Goal: Information Seeking & Learning: Check status

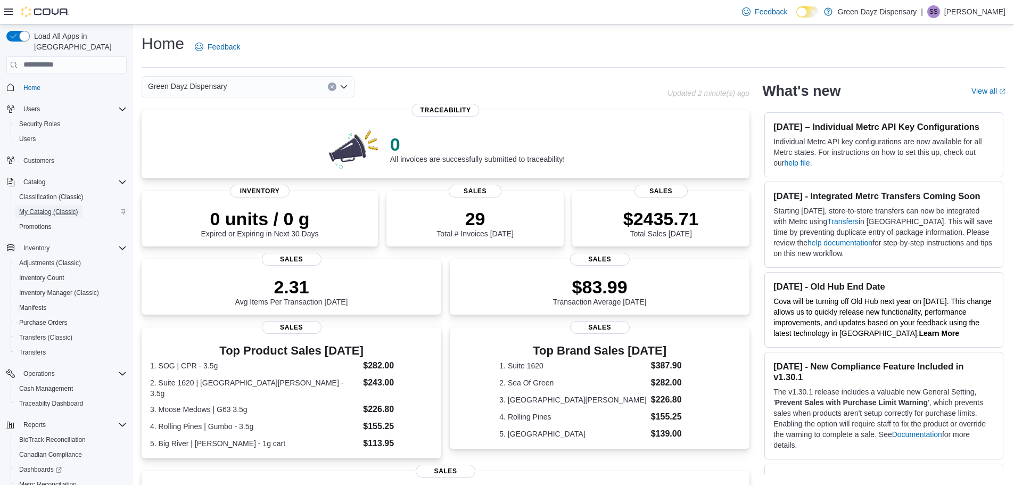
click at [38, 208] on span "My Catalog (Classic)" at bounding box center [48, 212] width 59 height 9
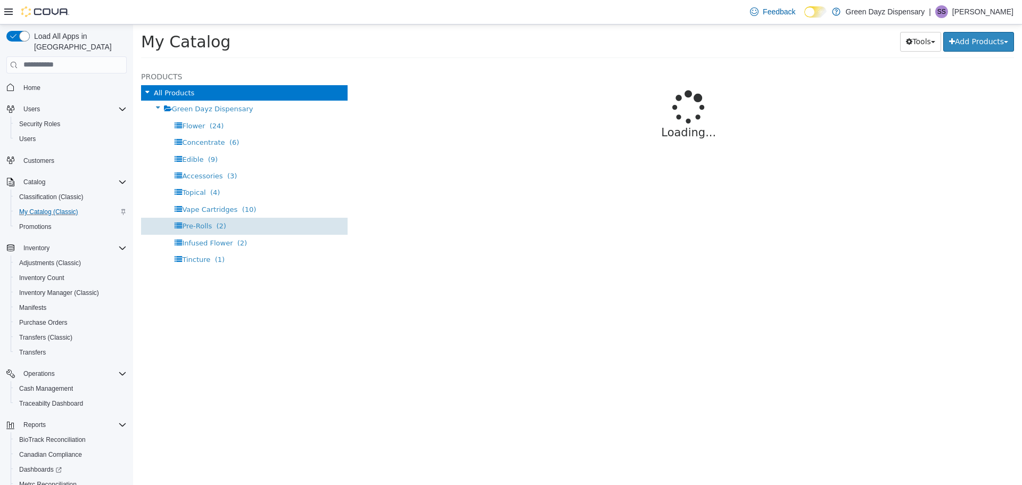
select select "**********"
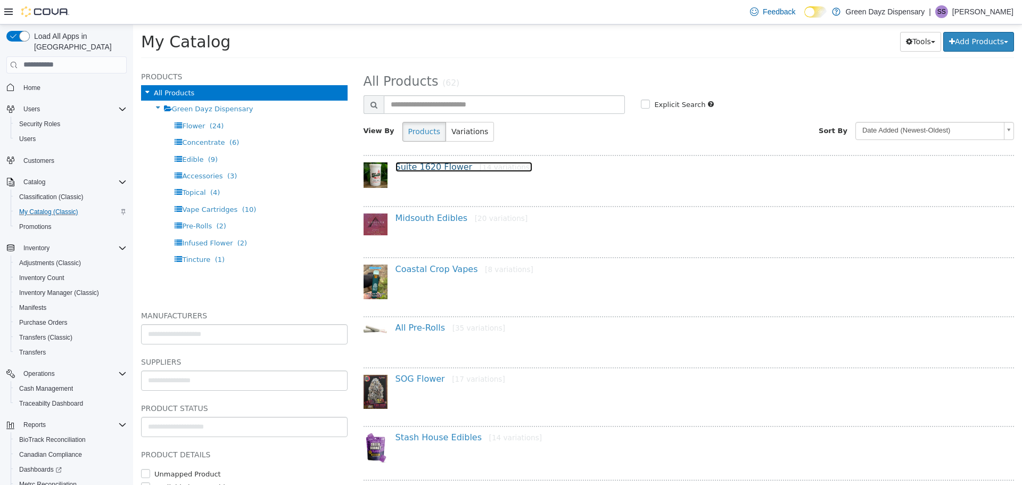
click at [434, 170] on link "Suite 1620 Flower [14 variations]" at bounding box center [464, 166] width 137 height 10
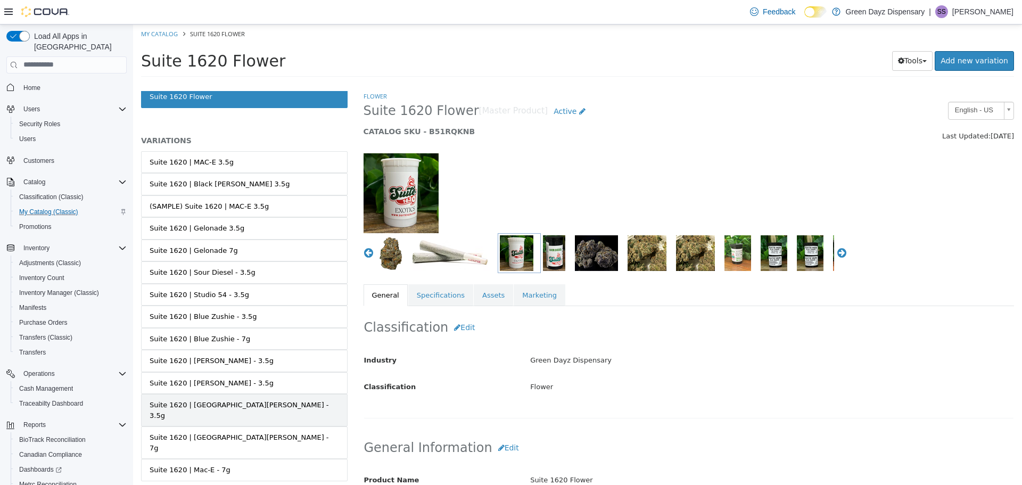
scroll to position [38, 0]
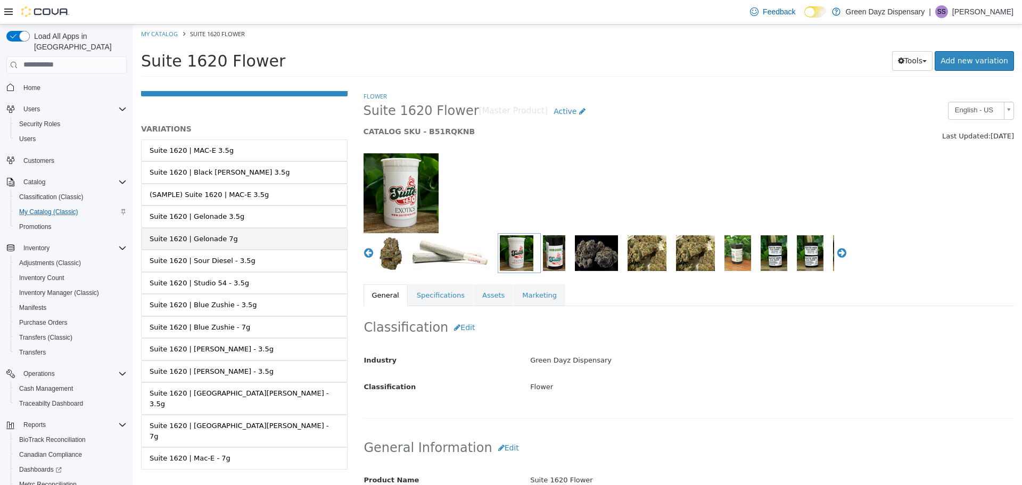
click at [217, 239] on div "Suite 1620 | Gelonade 7g" at bounding box center [194, 238] width 88 height 11
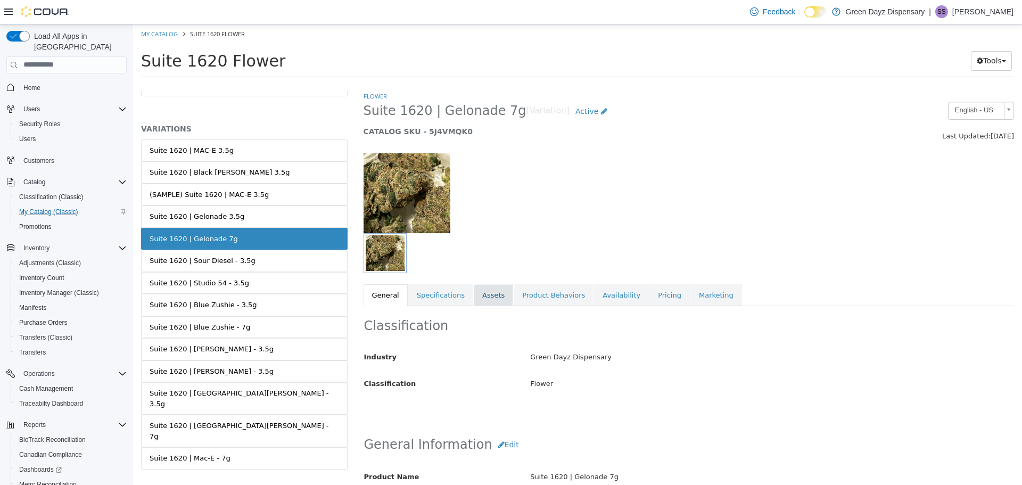
click at [487, 298] on link "Assets" at bounding box center [493, 295] width 39 height 22
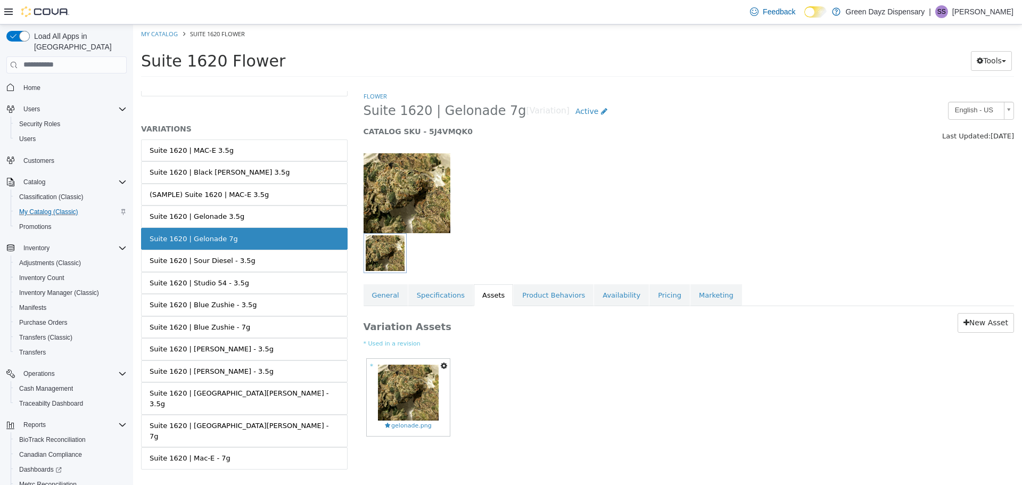
click at [447, 366] on icon "button" at bounding box center [444, 364] width 6 height 7
click at [385, 424] on link "Delete" at bounding box center [407, 427] width 84 height 14
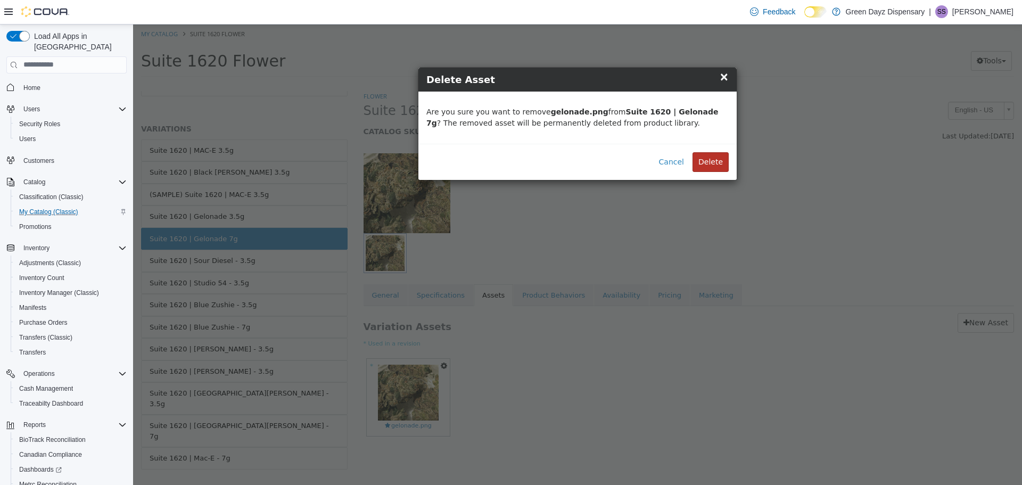
click at [712, 163] on button "Delete" at bounding box center [711, 162] width 36 height 20
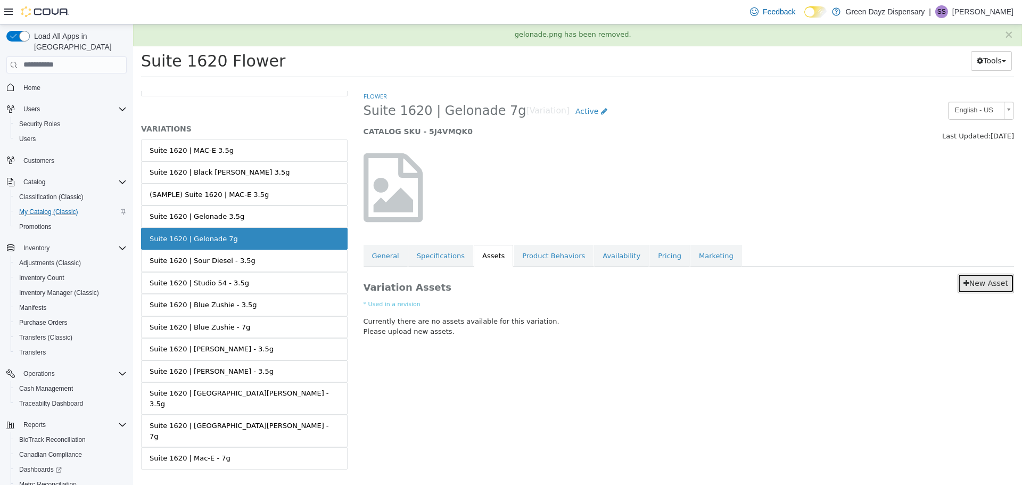
click at [990, 278] on link "New Asset" at bounding box center [986, 283] width 56 height 20
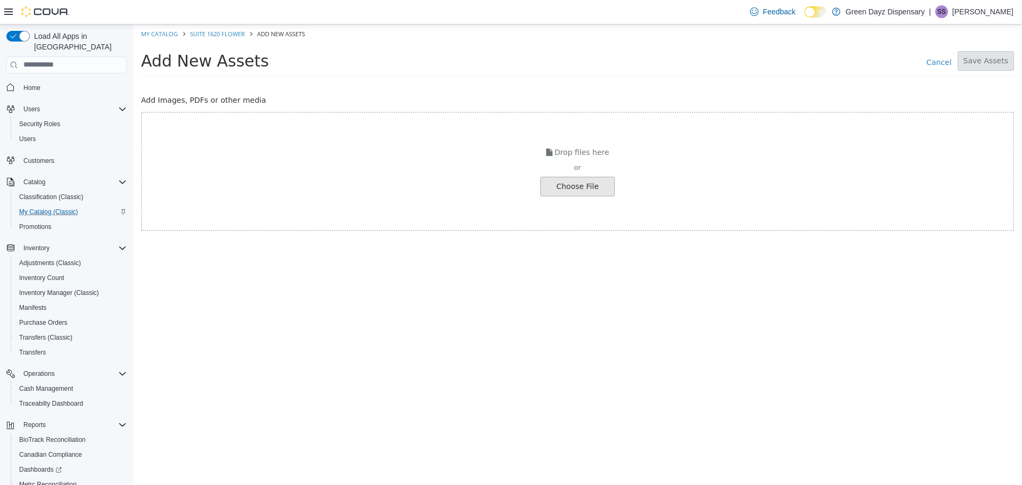
click at [594, 177] on input "file" at bounding box center [20, 186] width 1188 height 19
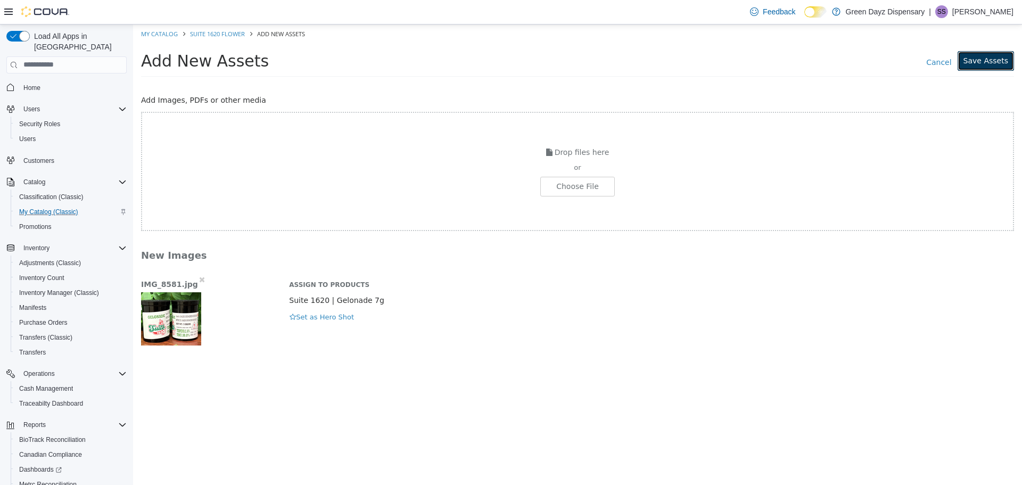
click at [986, 60] on button "Save Assets" at bounding box center [986, 61] width 56 height 20
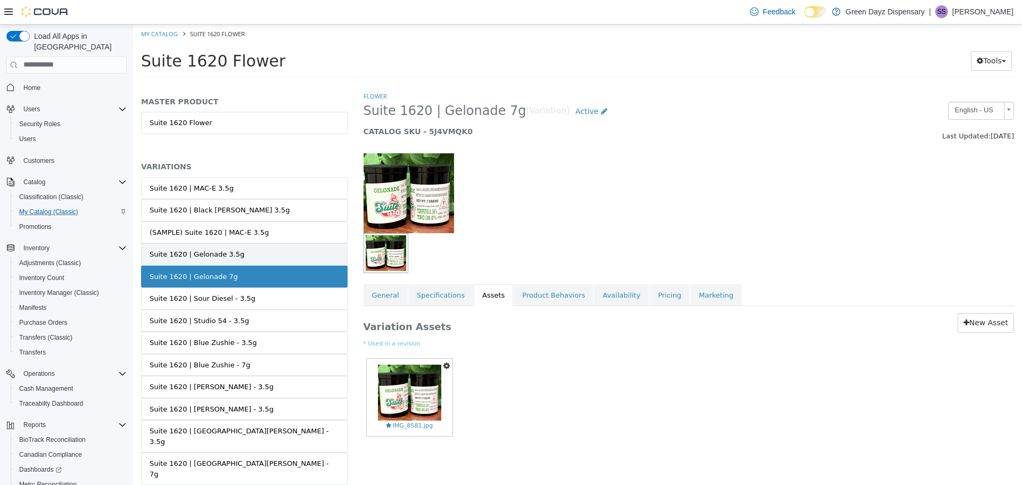
click at [249, 255] on link "Suite 1620 | Gelonade 3.5g" at bounding box center [244, 254] width 207 height 22
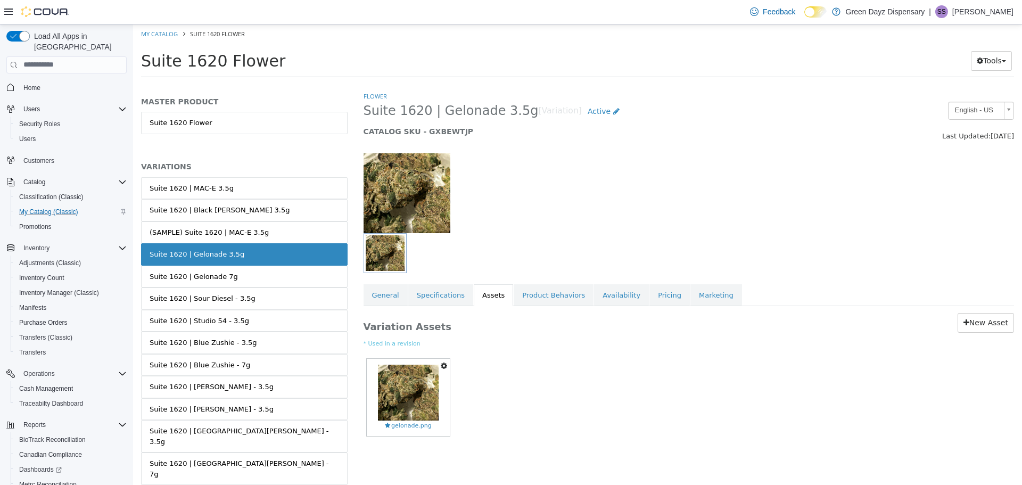
click at [444, 365] on icon "button" at bounding box center [444, 364] width 6 height 7
click at [393, 427] on link "Delete" at bounding box center [407, 427] width 84 height 14
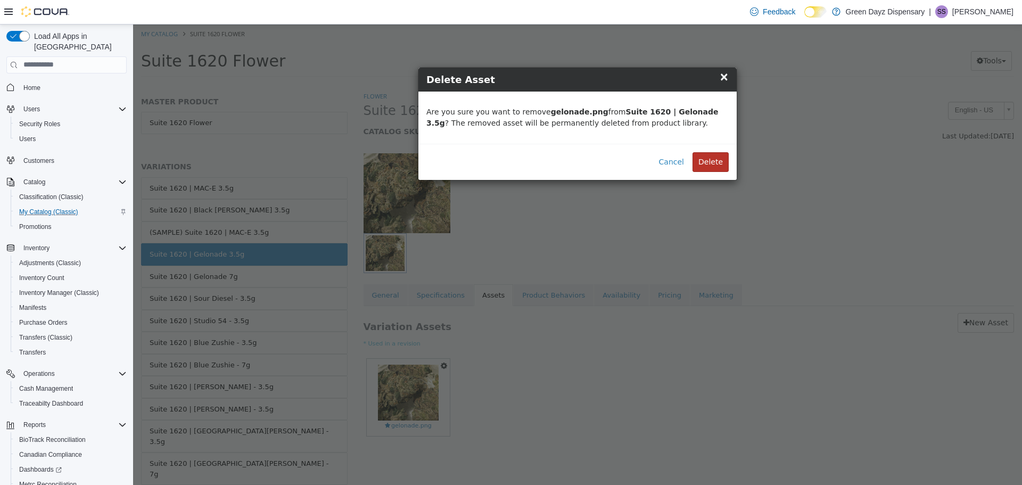
click at [707, 156] on button "Delete" at bounding box center [711, 162] width 36 height 20
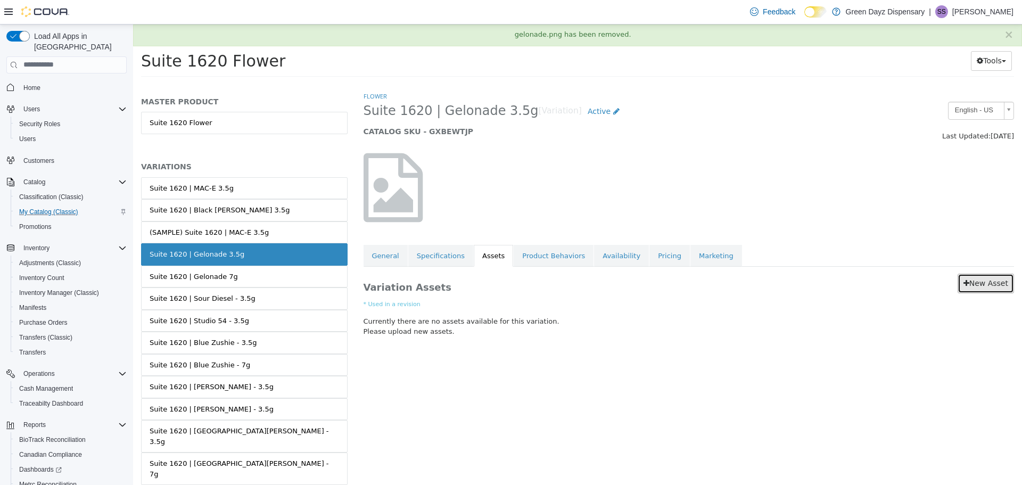
click at [990, 286] on link "New Asset" at bounding box center [986, 283] width 56 height 20
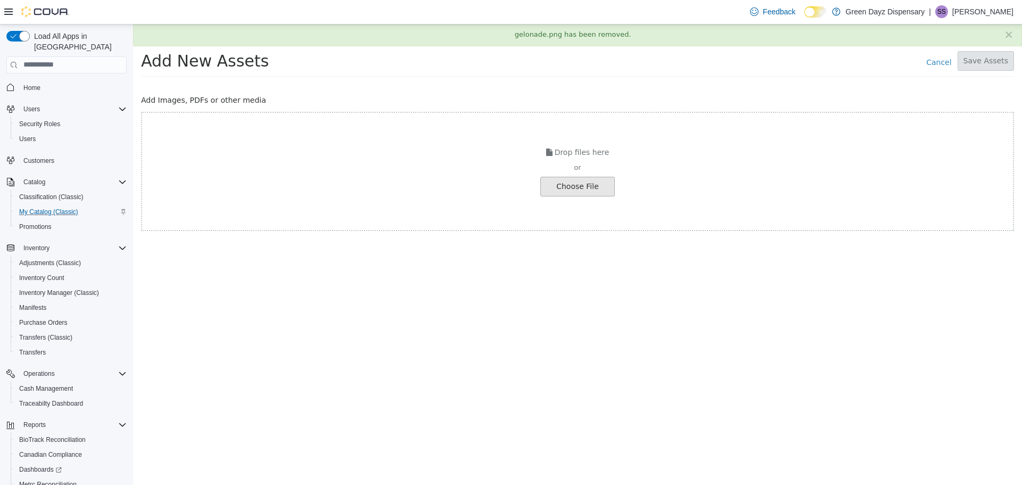
click at [585, 192] on input "file" at bounding box center [20, 186] width 1188 height 19
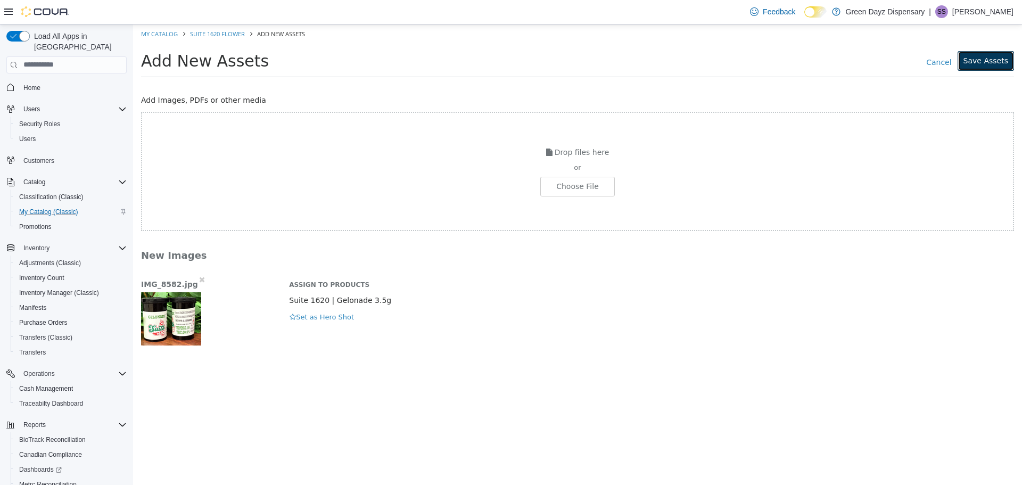
click at [997, 62] on button "Save Assets" at bounding box center [986, 61] width 56 height 20
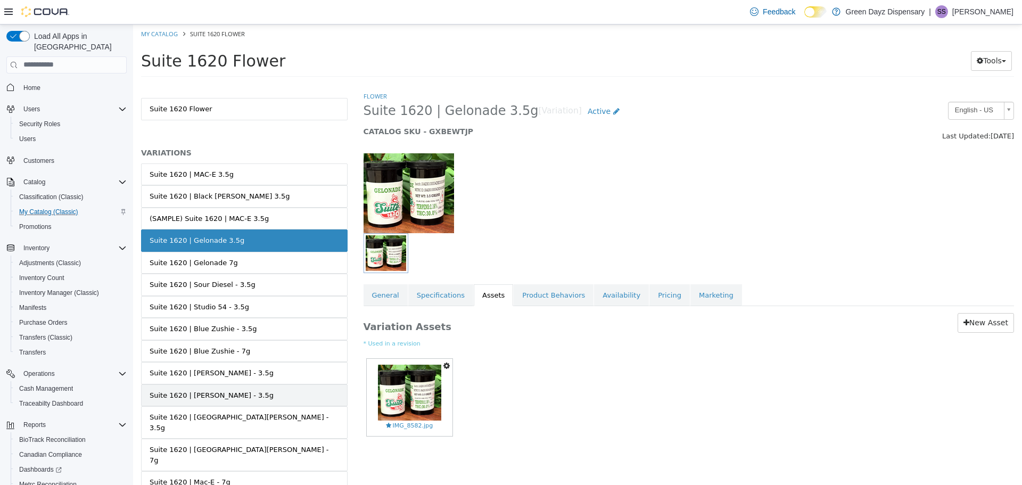
scroll to position [38, 0]
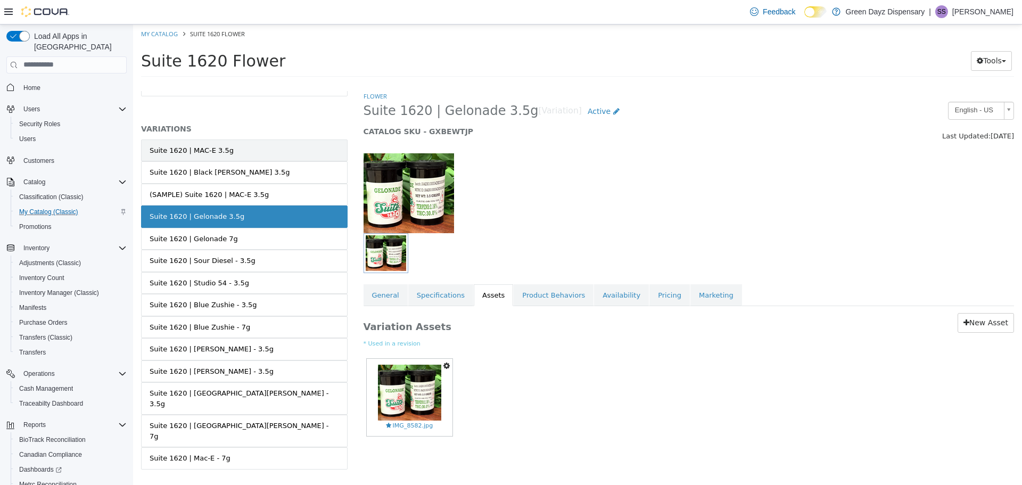
click at [235, 146] on link "Suite 1620 | MAC-E 3.5g" at bounding box center [244, 150] width 207 height 22
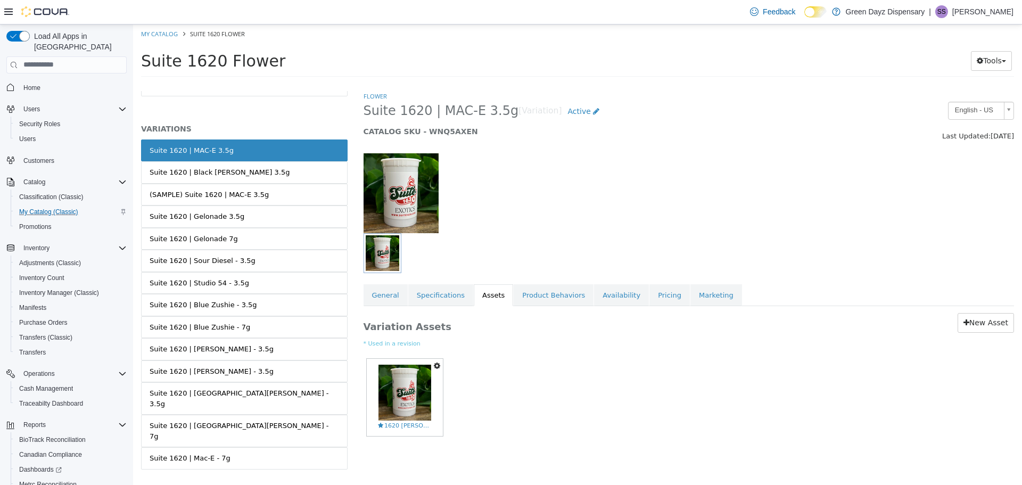
click at [440, 366] on icon "button" at bounding box center [437, 364] width 6 height 7
click at [392, 428] on link "Delete" at bounding box center [400, 427] width 84 height 14
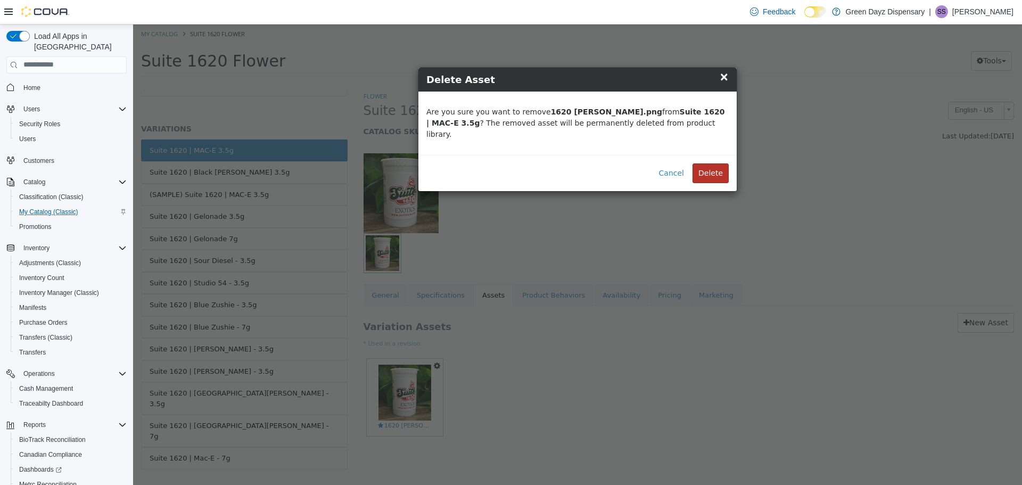
click at [719, 163] on button "Delete" at bounding box center [711, 173] width 36 height 20
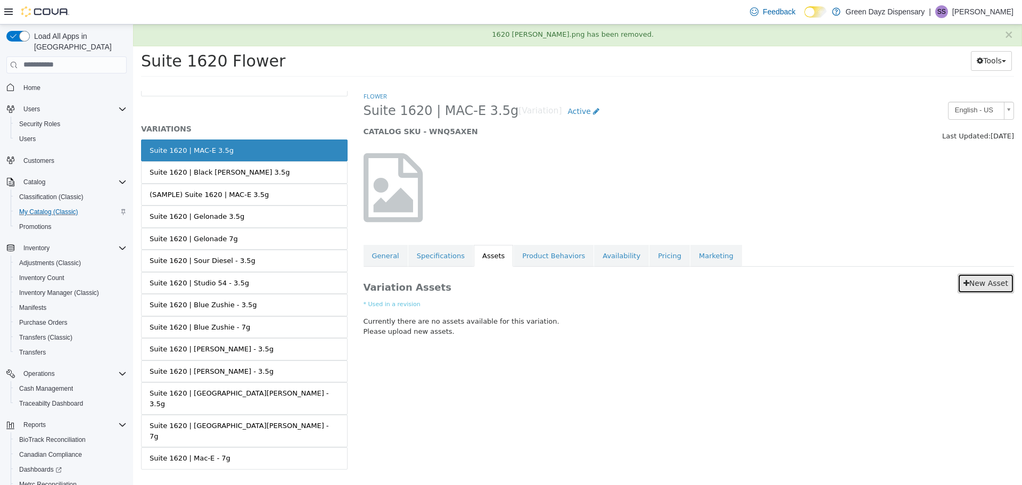
click at [986, 282] on link "New Asset" at bounding box center [986, 283] width 56 height 20
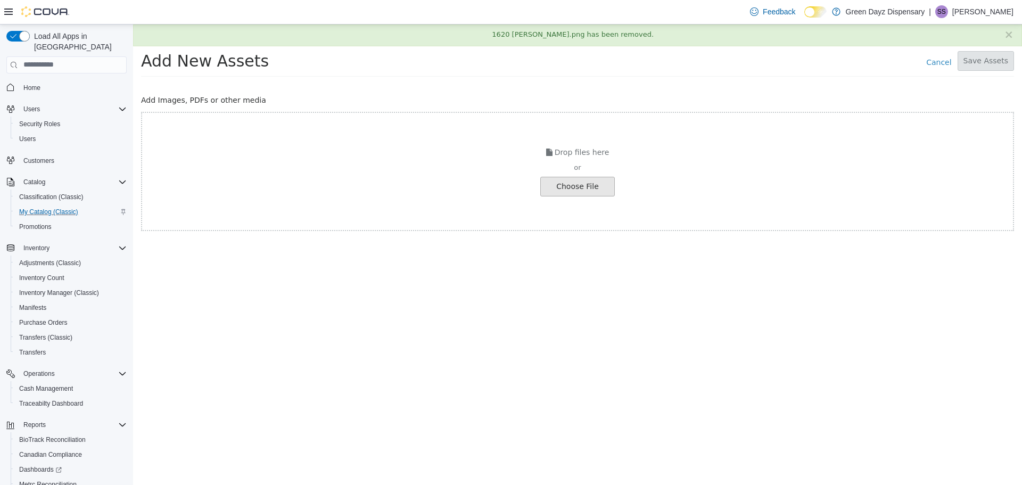
click at [561, 190] on input "file" at bounding box center [20, 186] width 1188 height 19
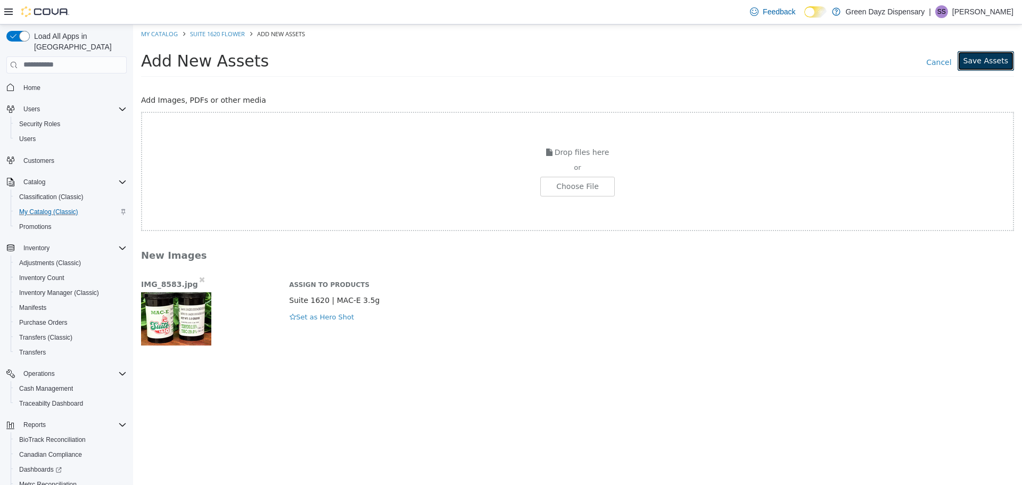
click at [988, 65] on button "Save Assets" at bounding box center [986, 61] width 56 height 20
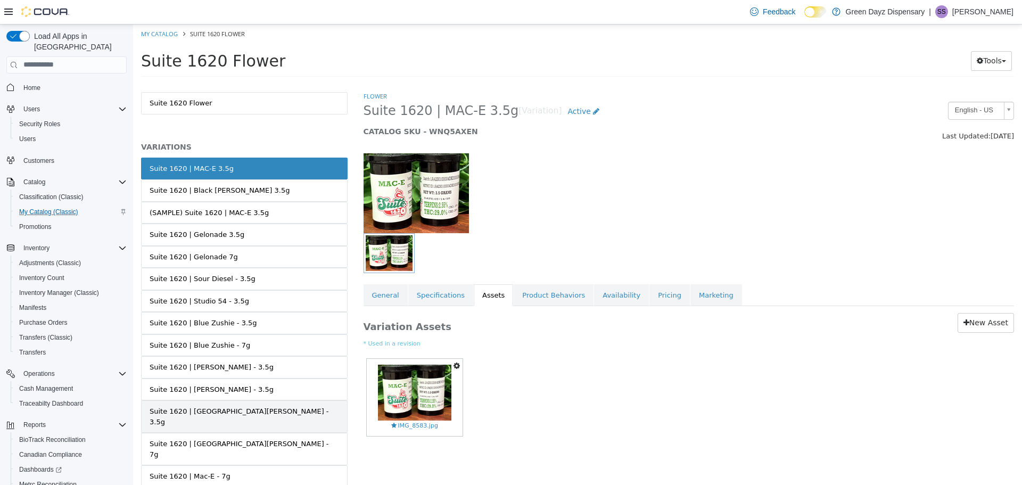
scroll to position [38, 0]
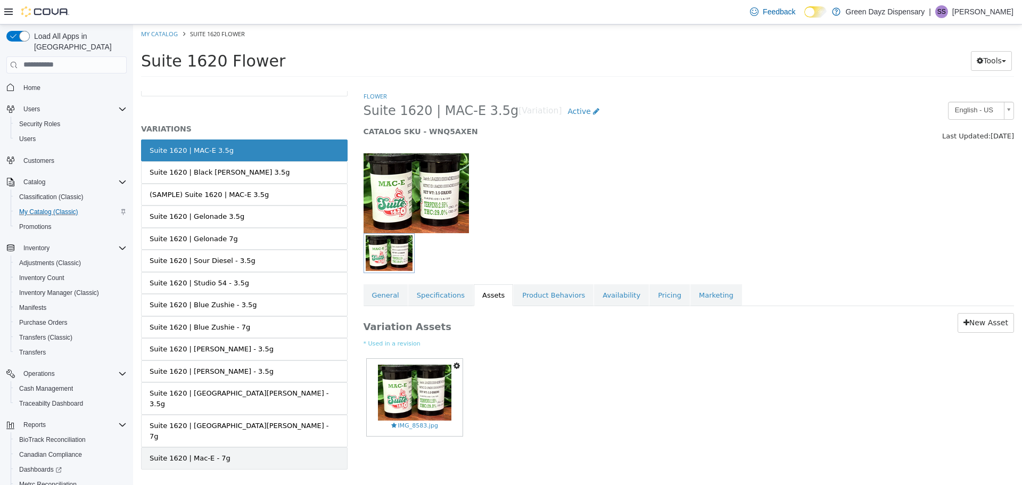
click at [236, 447] on link "Suite 1620 | Mac-E - 7g" at bounding box center [244, 458] width 207 height 22
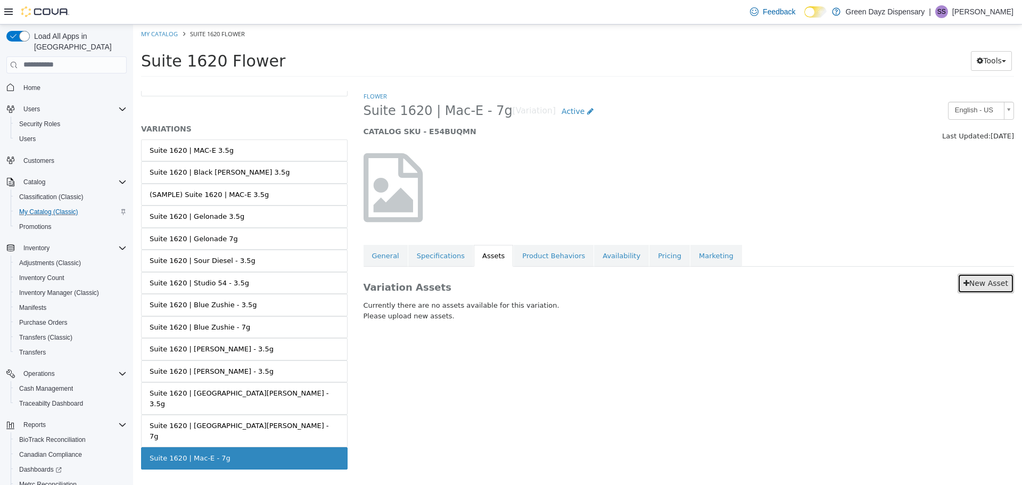
click at [983, 285] on link "New Asset" at bounding box center [986, 283] width 56 height 20
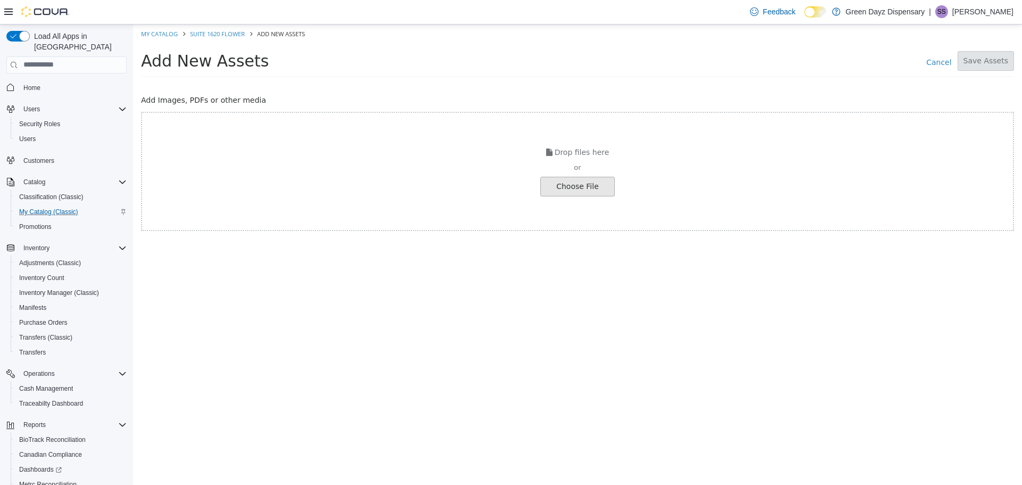
click at [605, 190] on input "file" at bounding box center [20, 186] width 1188 height 19
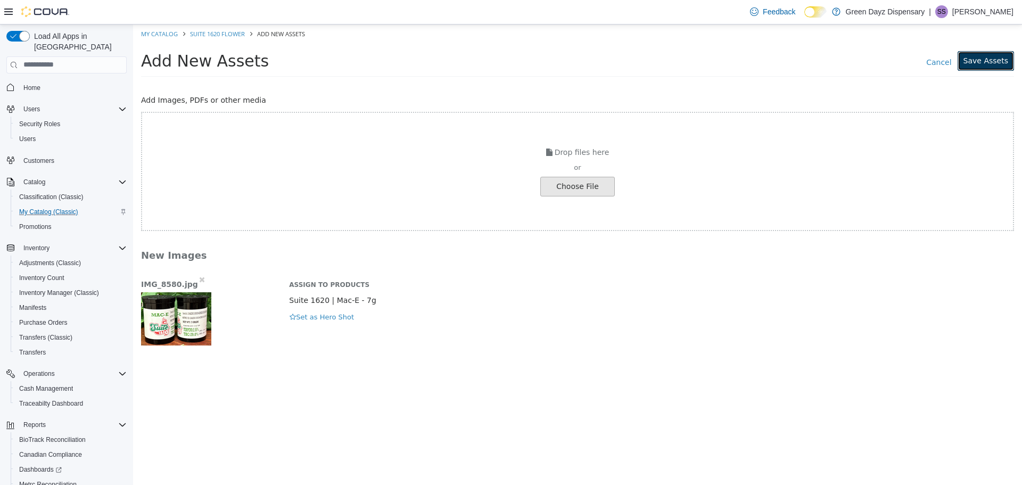
click at [983, 62] on button "Save Assets" at bounding box center [986, 61] width 56 height 20
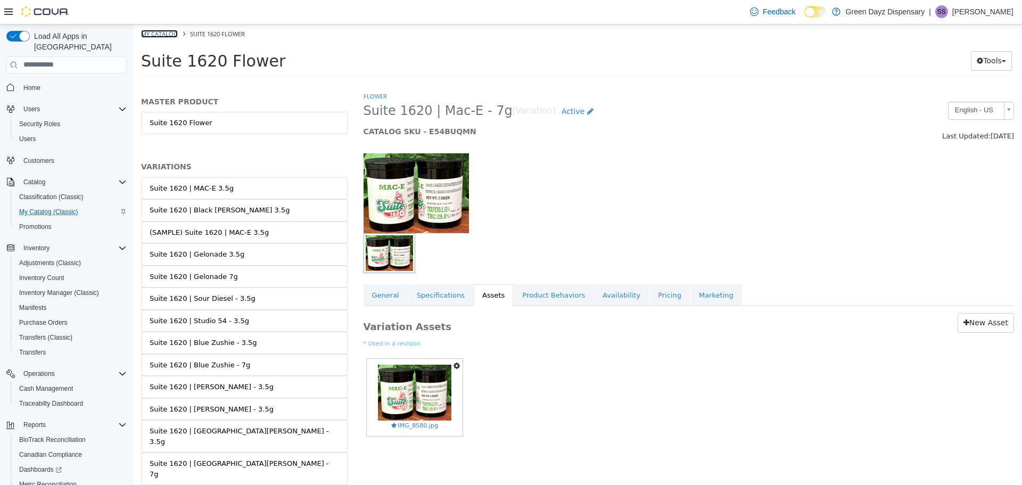
click at [152, 35] on link "My Catalog" at bounding box center [159, 33] width 37 height 8
select select "**********"
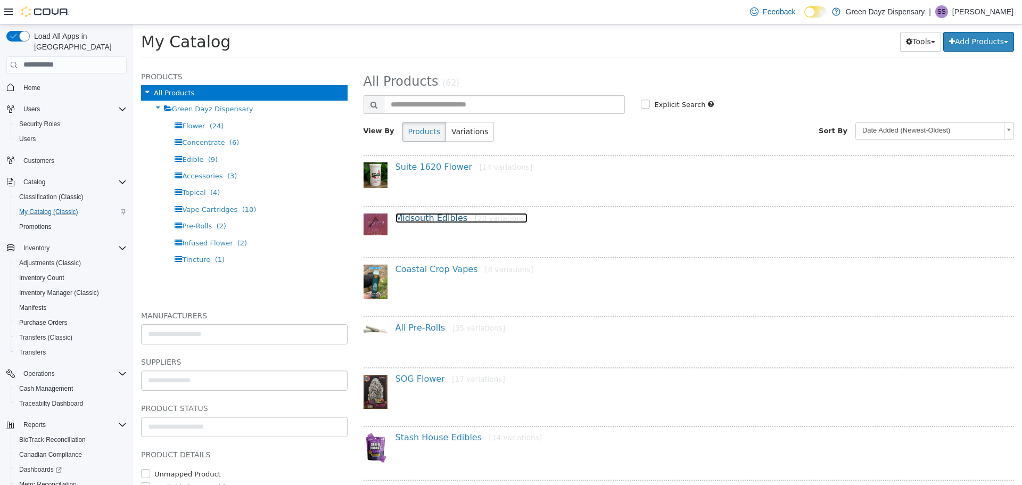
click at [422, 219] on link "Midsouth Edibles [20 variations]" at bounding box center [462, 217] width 133 height 10
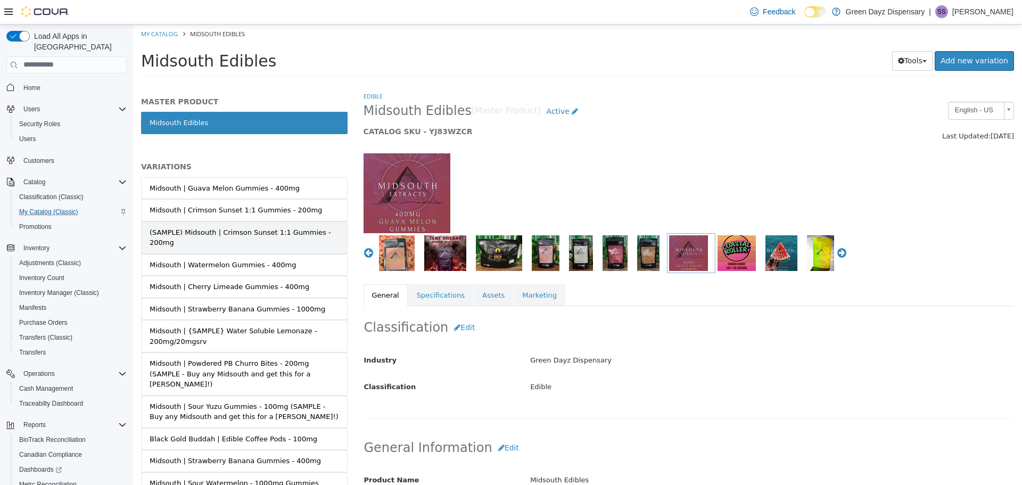
scroll to position [212, 0]
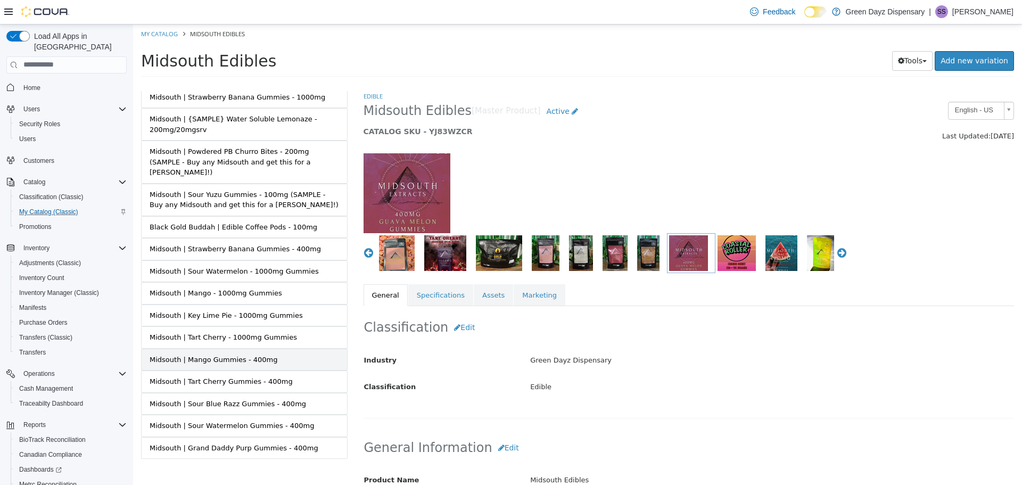
click at [274, 351] on link "Midsouth | Mango Gummies - 400mg" at bounding box center [244, 359] width 207 height 22
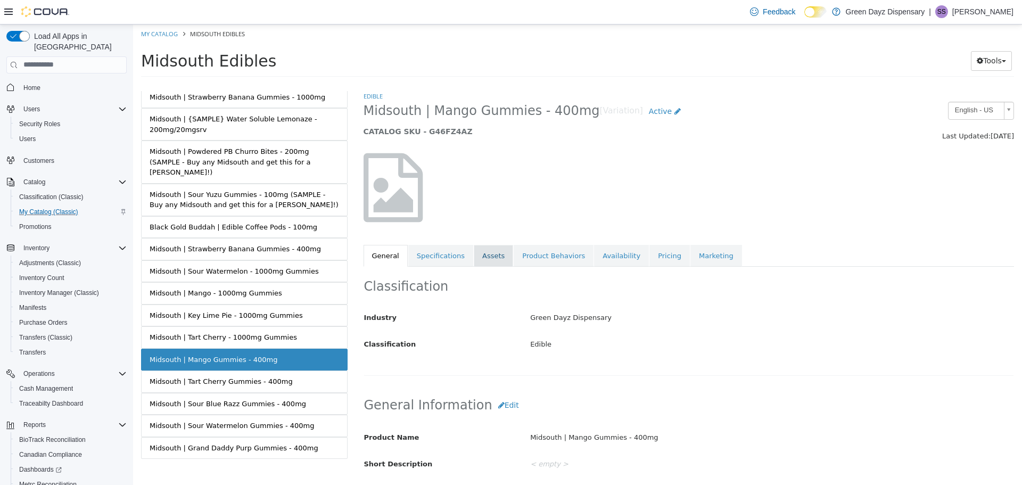
click at [480, 253] on link "Assets" at bounding box center [493, 255] width 39 height 22
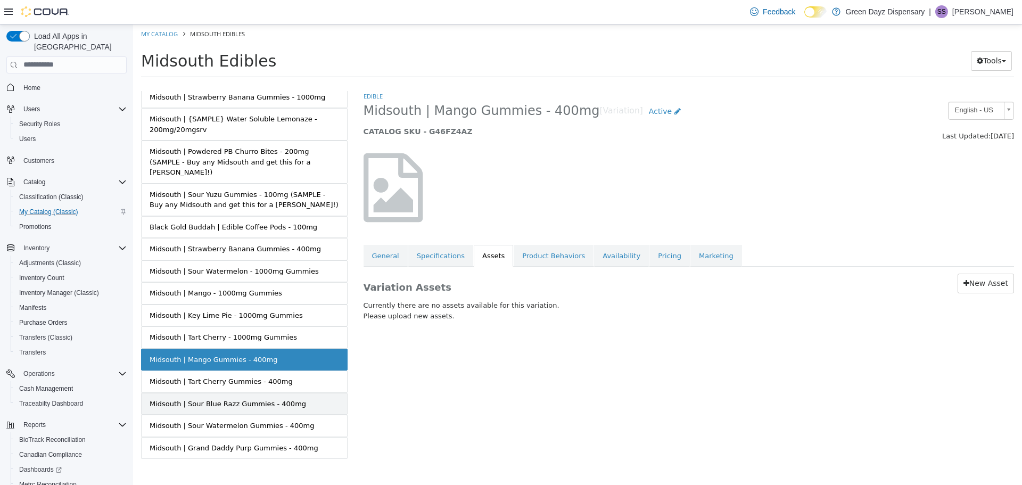
click at [267, 398] on div "Midsouth | Sour Blue Razz Gummies - 400mg" at bounding box center [228, 403] width 157 height 11
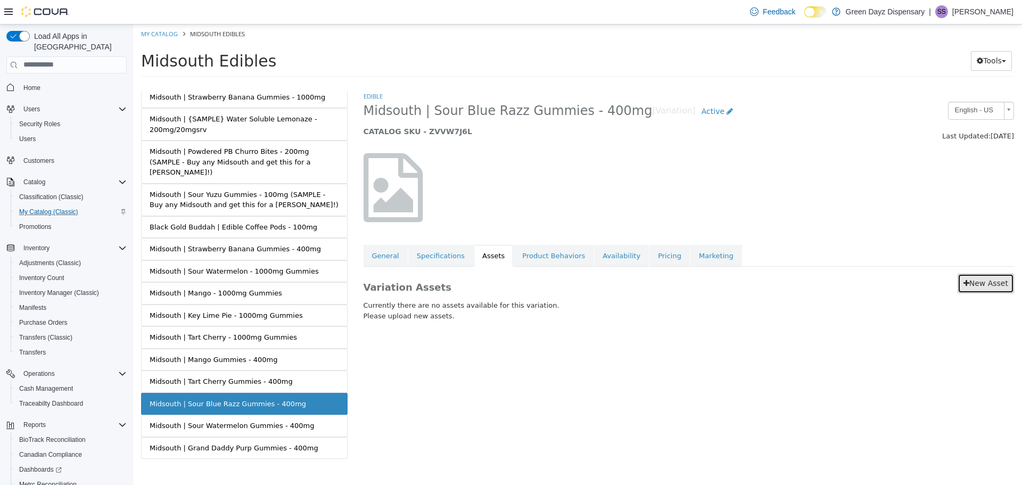
click at [989, 288] on link "New Asset" at bounding box center [986, 283] width 56 height 20
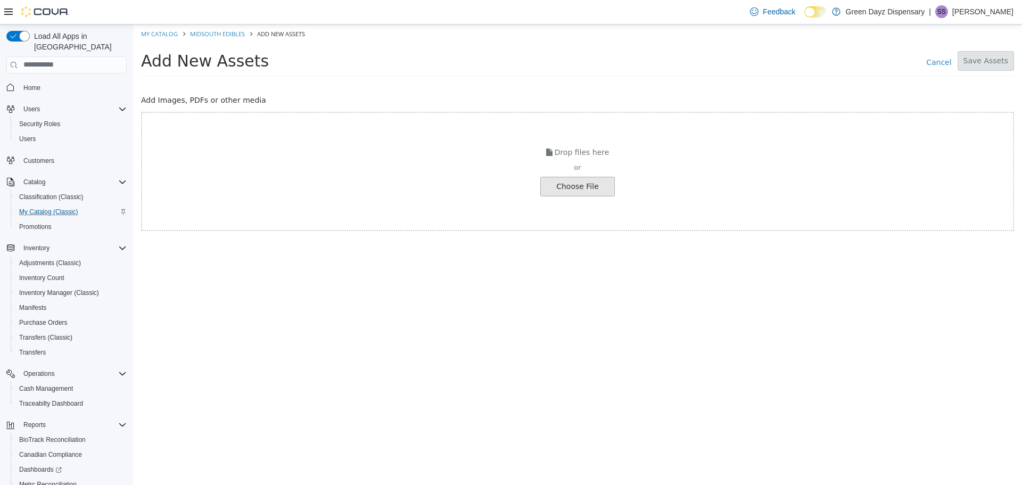
click at [567, 193] on input "file" at bounding box center [20, 186] width 1188 height 19
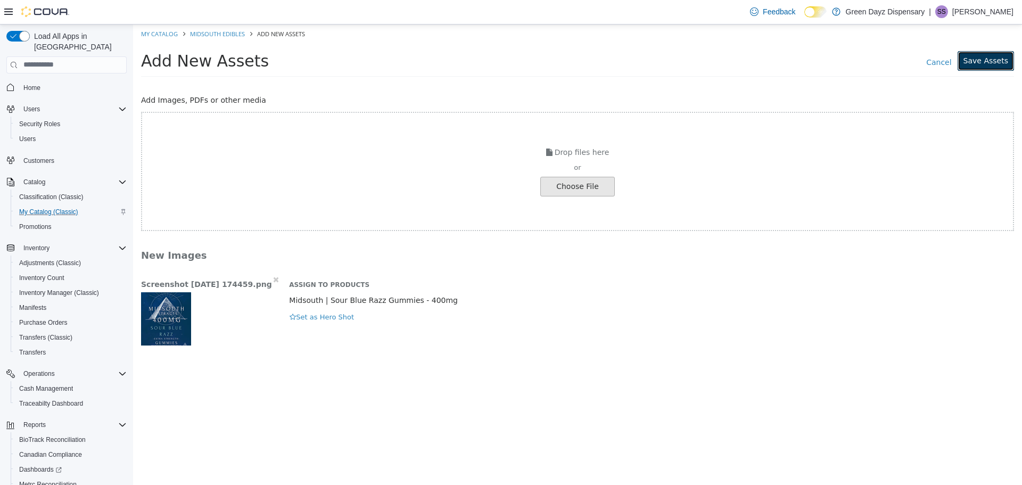
click at [981, 62] on button "Save Assets" at bounding box center [986, 61] width 56 height 20
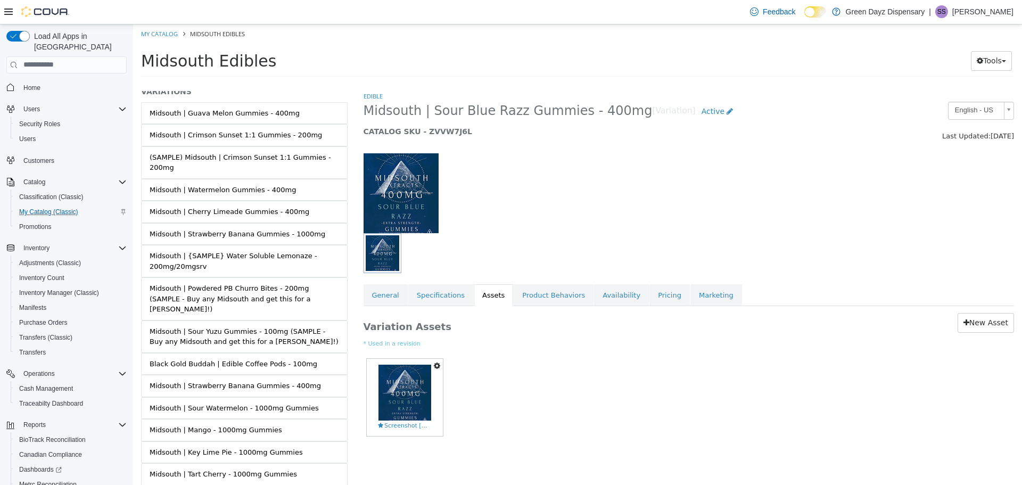
scroll to position [212, 0]
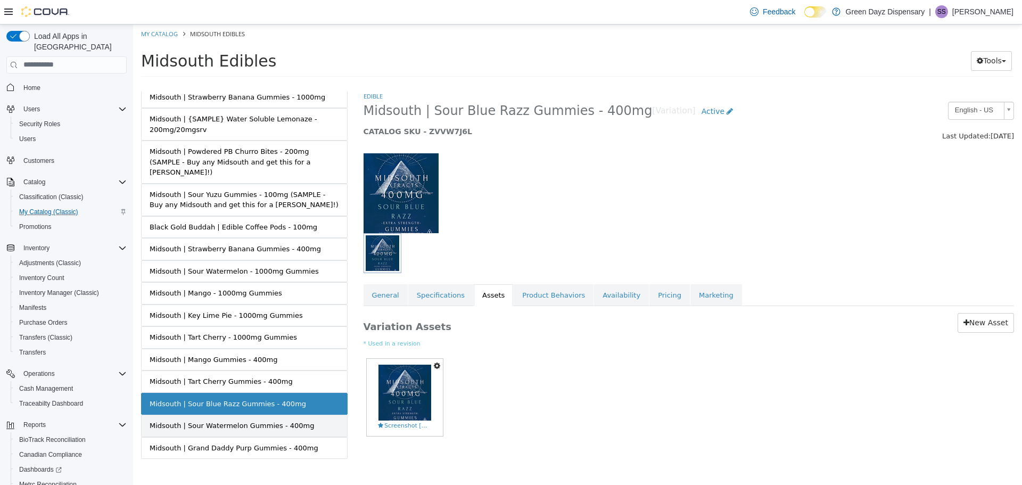
click at [230, 420] on div "Midsouth | Sour Watermelon Gummies - 400mg" at bounding box center [232, 425] width 164 height 11
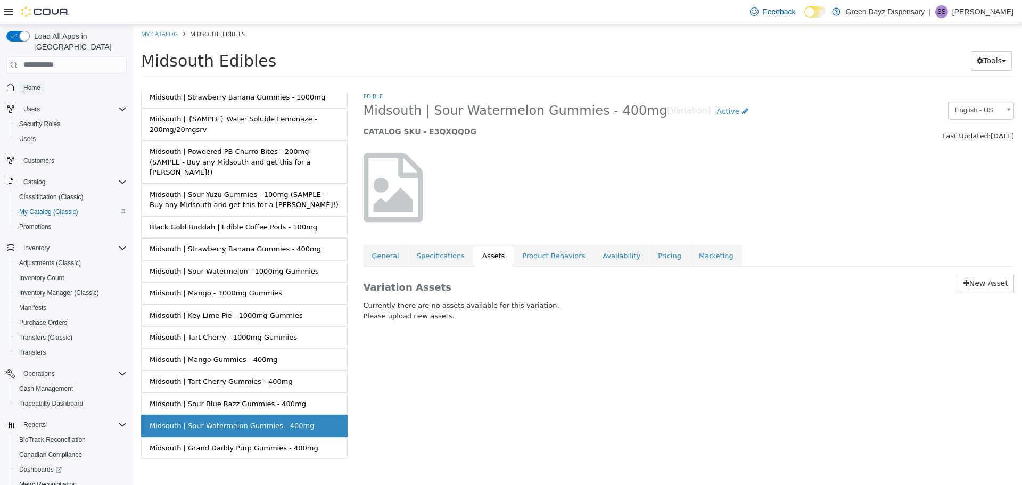
click at [35, 84] on span "Home" at bounding box center [31, 88] width 17 height 9
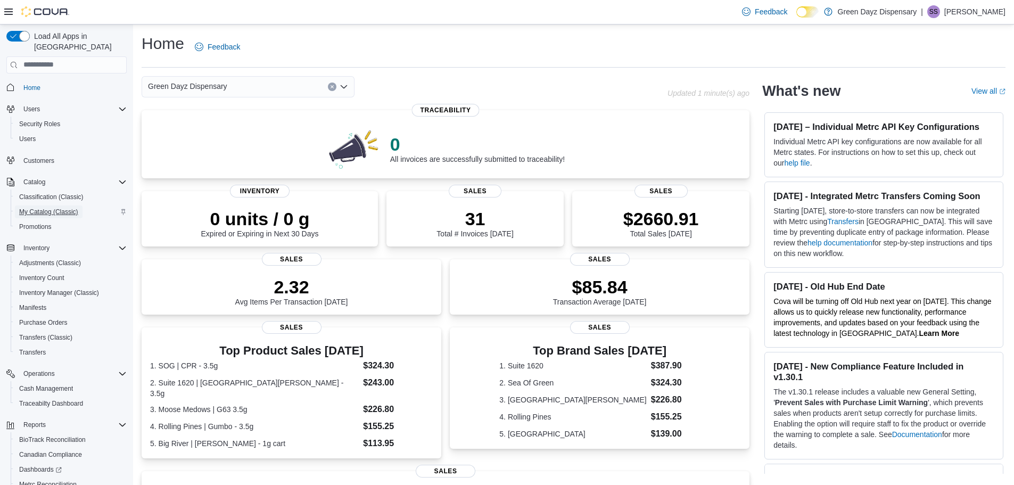
click at [37, 208] on span "My Catalog (Classic)" at bounding box center [48, 212] width 59 height 9
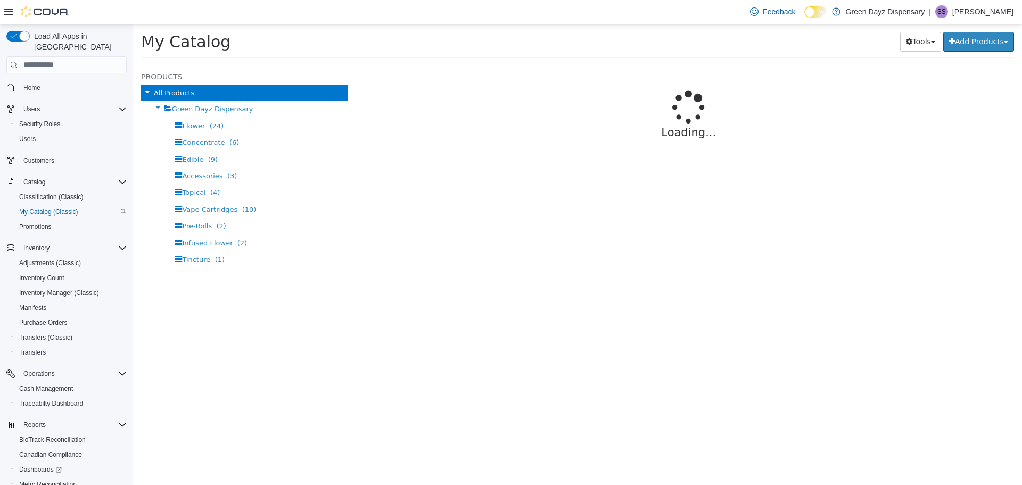
select select "**********"
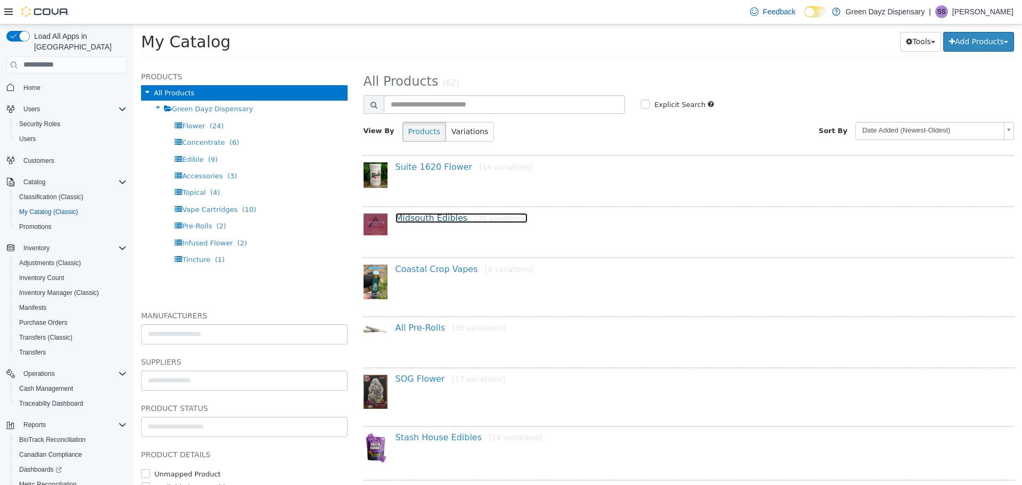
click at [450, 212] on link "Midsouth Edibles [20 variations]" at bounding box center [462, 217] width 133 height 10
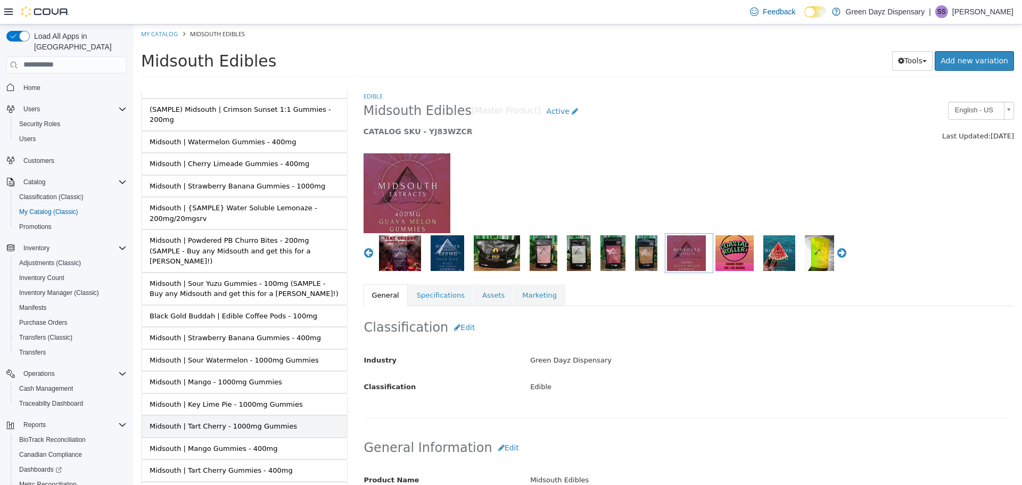
scroll to position [212, 0]
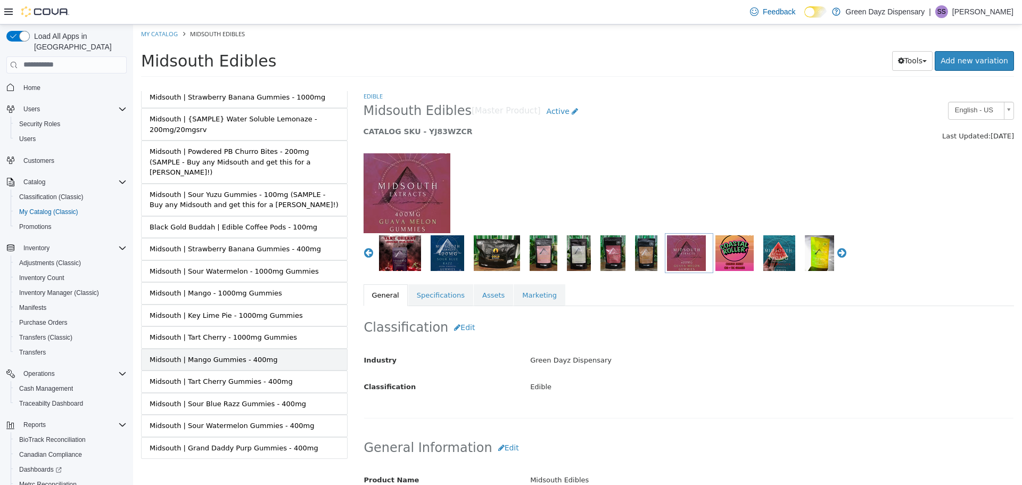
click at [250, 354] on div "Midsouth | Mango Gummies - 400mg" at bounding box center [214, 359] width 128 height 11
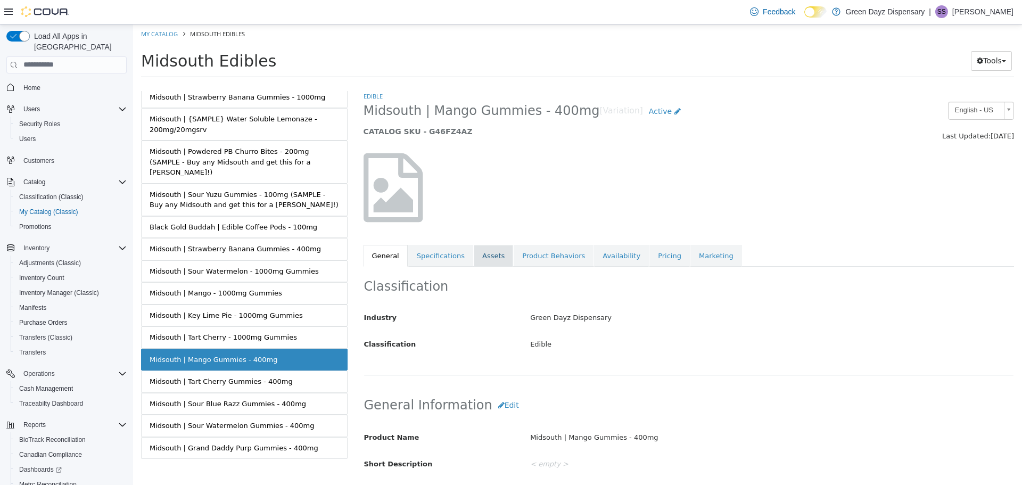
click at [487, 256] on link "Assets" at bounding box center [493, 255] width 39 height 22
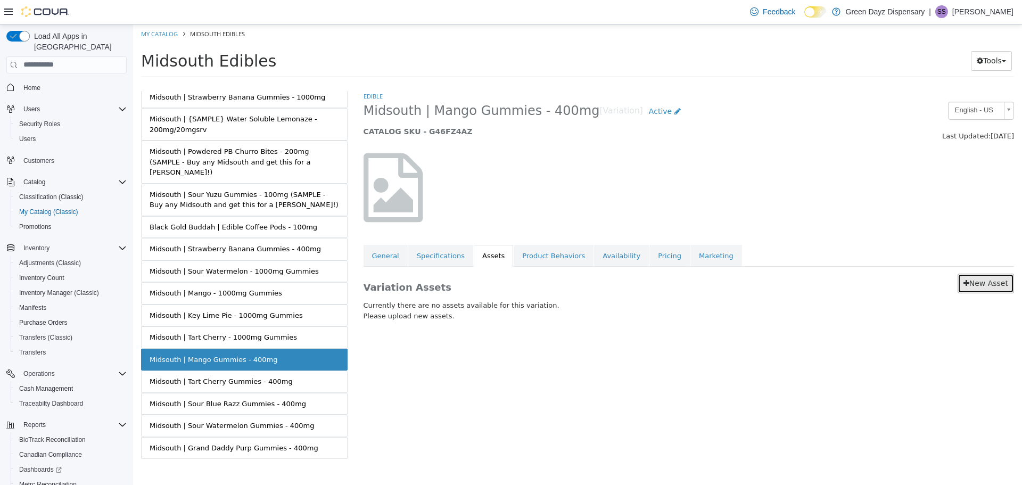
click at [982, 286] on link "New Asset" at bounding box center [986, 283] width 56 height 20
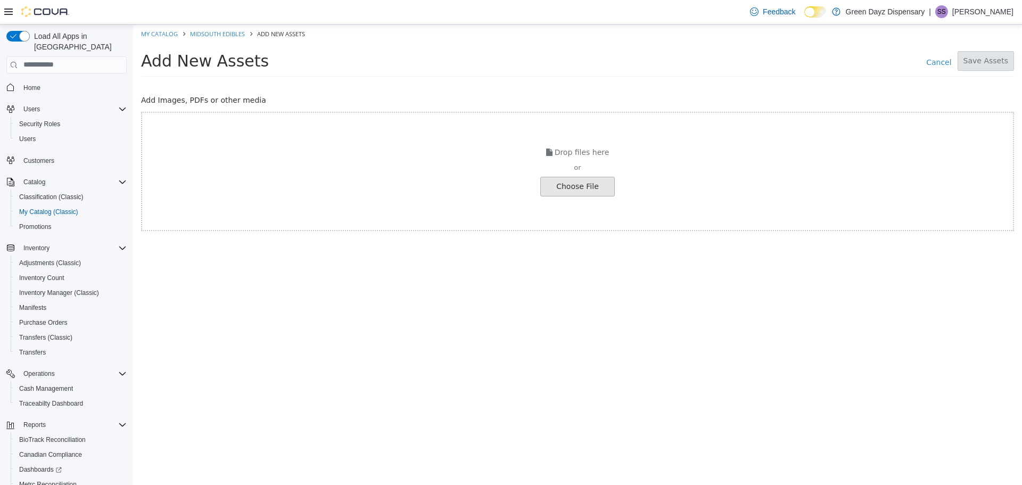
click at [581, 190] on input "file" at bounding box center [20, 186] width 1188 height 19
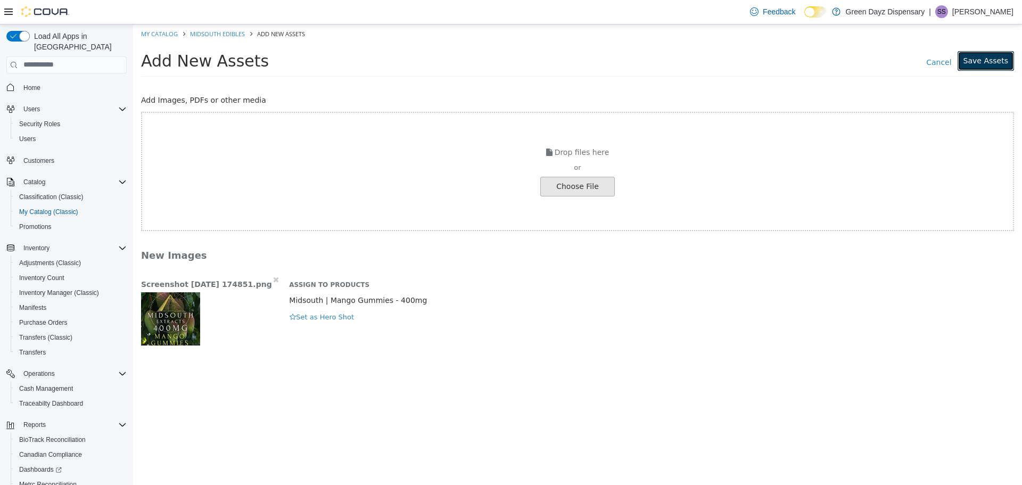
click at [986, 64] on button "Save Assets" at bounding box center [986, 61] width 56 height 20
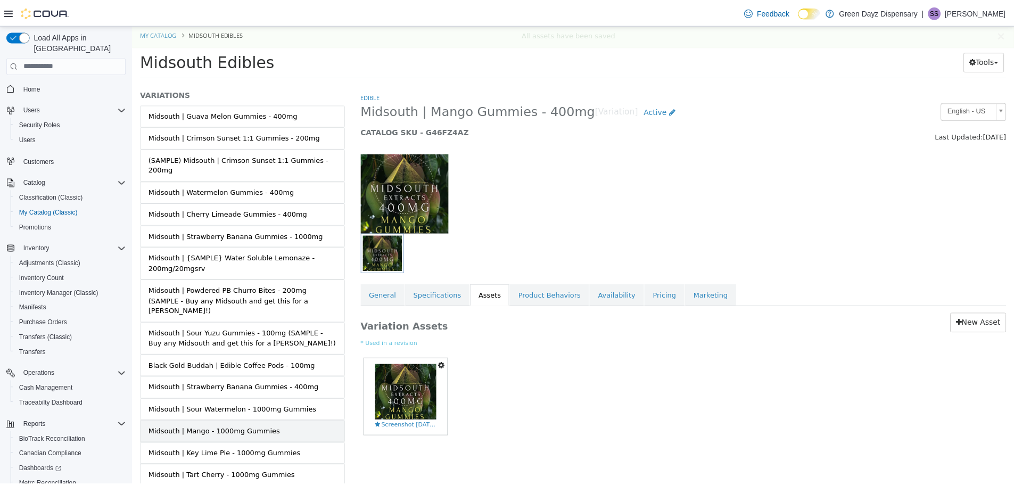
scroll to position [212, 0]
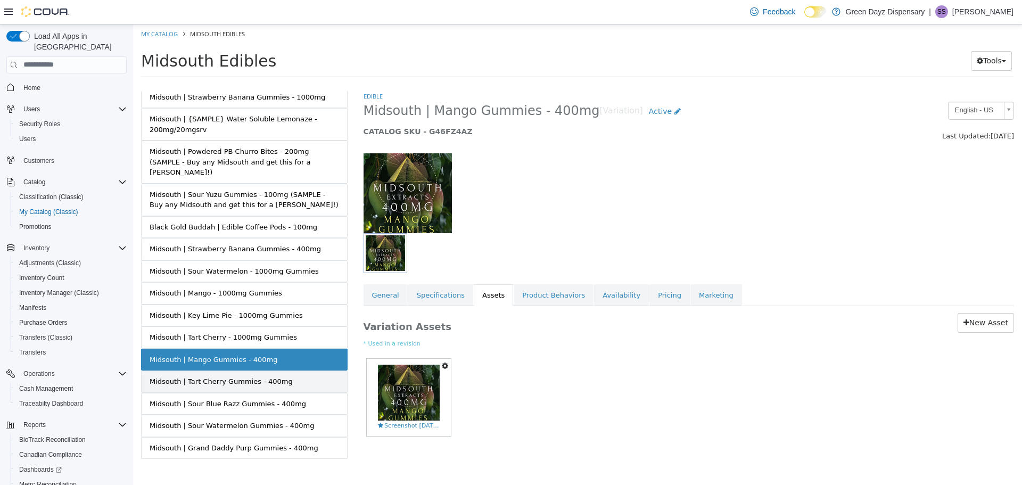
click at [258, 376] on div "Midsouth | Tart Cherry Gummies - 400mg" at bounding box center [221, 381] width 143 height 11
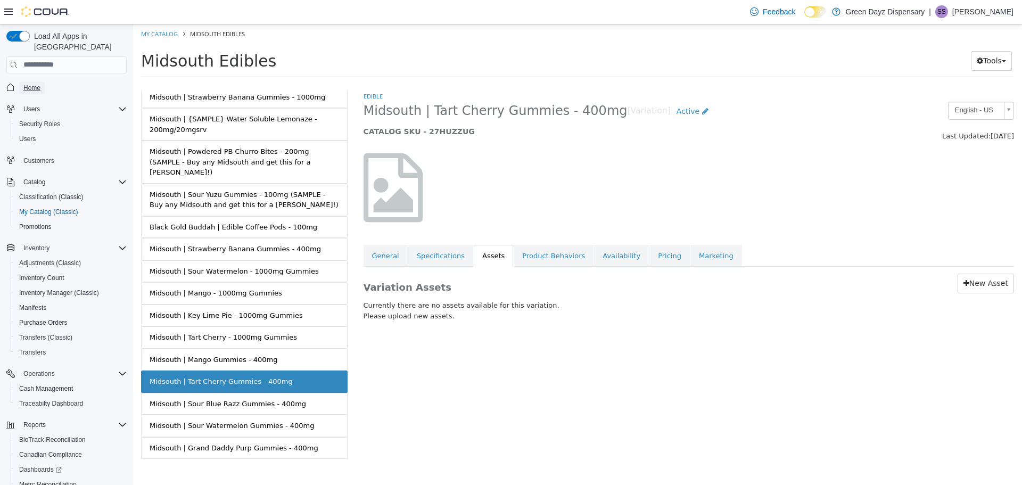
click at [41, 81] on link "Home" at bounding box center [32, 87] width 26 height 13
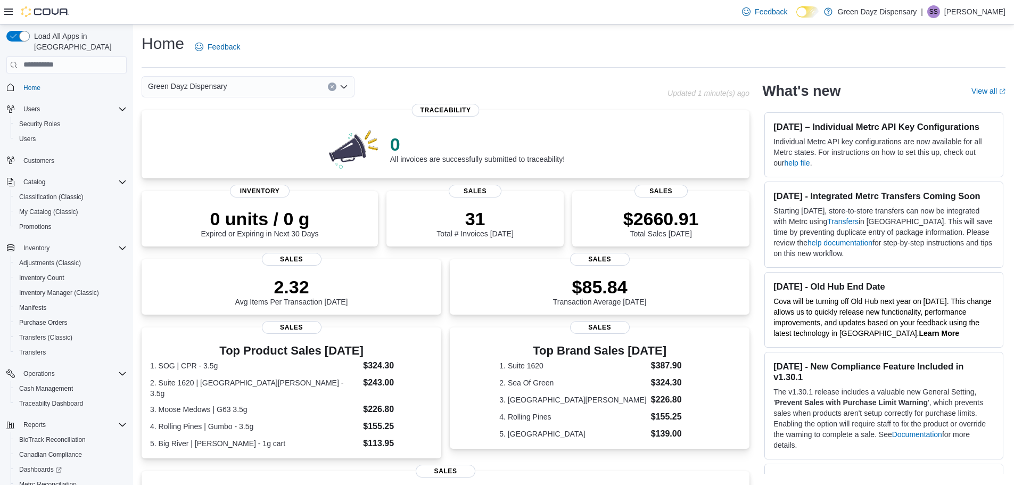
click at [589, 89] on div "Green Dayz Dispensary" at bounding box center [405, 86] width 526 height 21
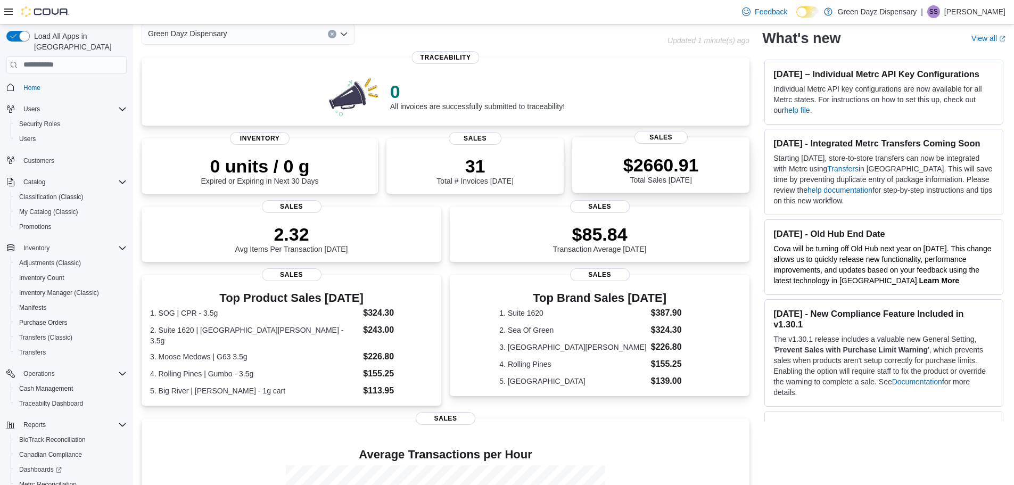
scroll to position [53, 0]
click at [655, 184] on div "$2660.91 Total Sales Today" at bounding box center [661, 169] width 76 height 30
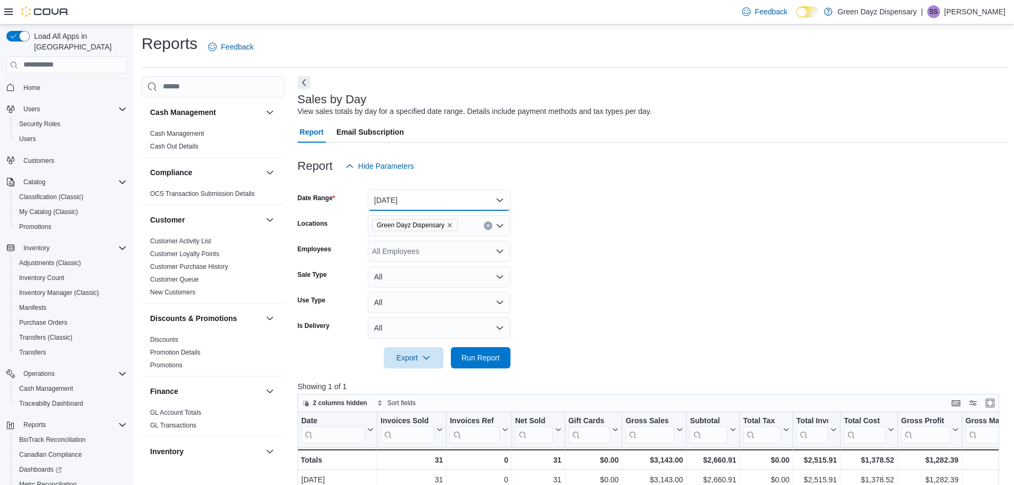
click at [394, 209] on button "[DATE]" at bounding box center [439, 200] width 143 height 21
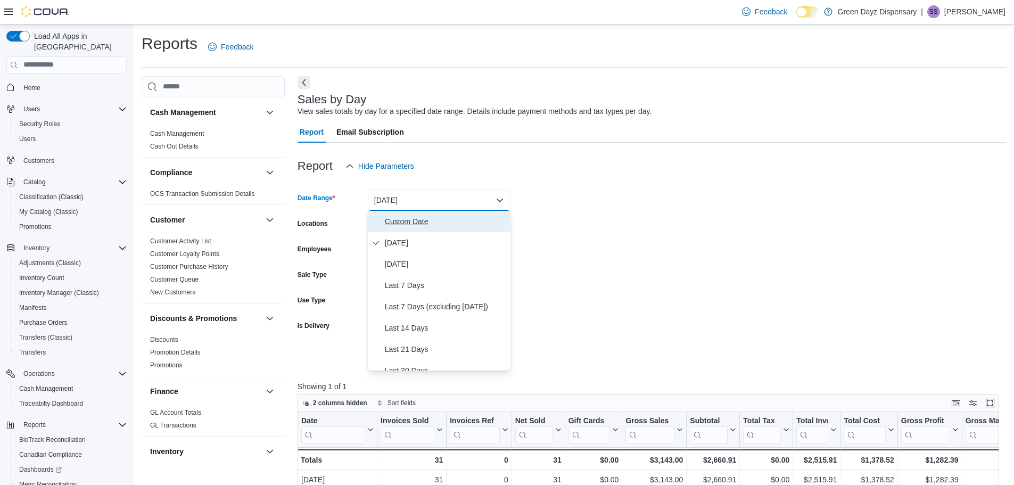
click at [416, 219] on span "Custom Date" at bounding box center [445, 221] width 121 height 13
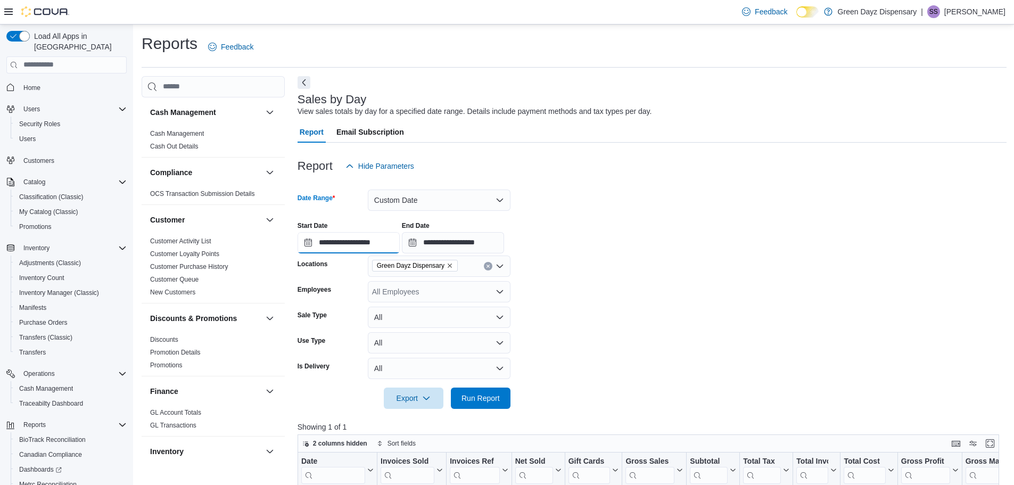
click at [372, 245] on input "**********" at bounding box center [349, 242] width 102 height 21
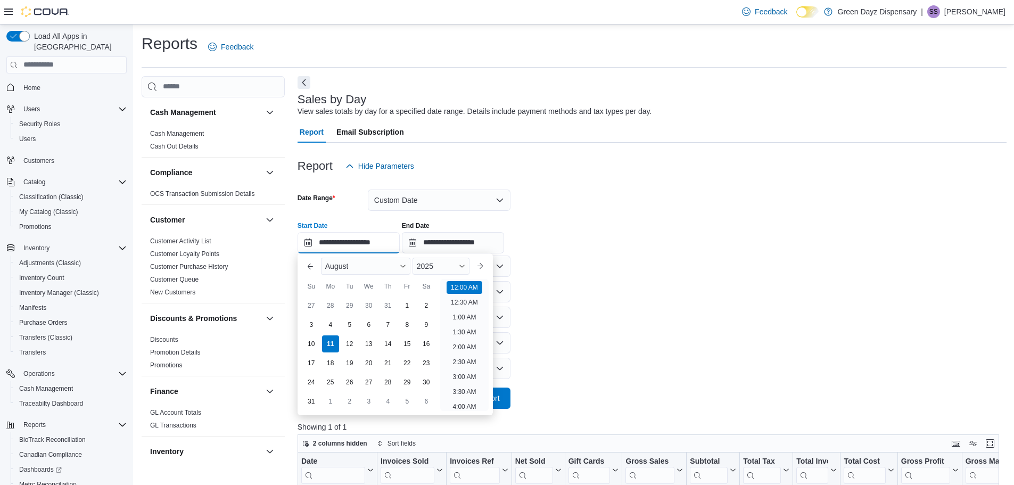
scroll to position [33, 0]
click at [404, 326] on div "8" at bounding box center [407, 324] width 19 height 19
type input "**********"
click at [448, 240] on input "**********" at bounding box center [453, 242] width 102 height 21
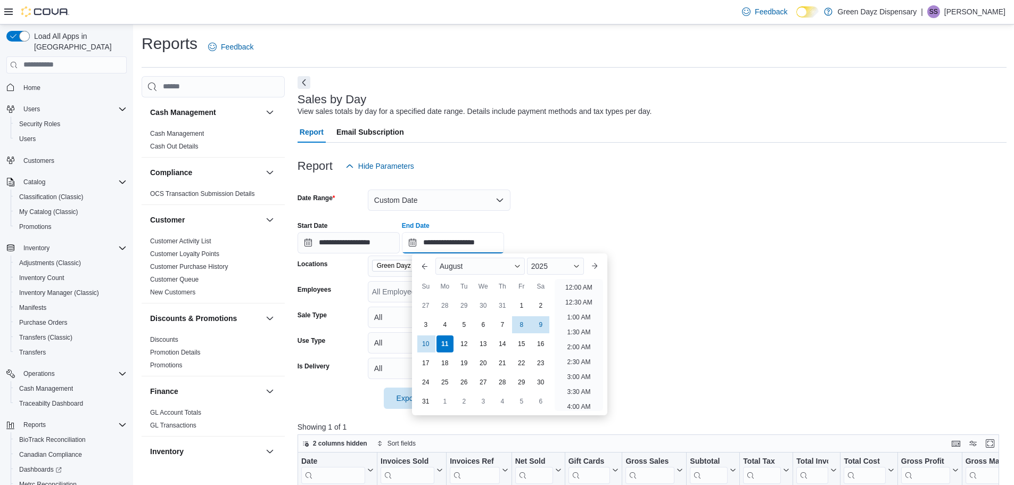
scroll to position [586, 0]
click at [520, 327] on div "8" at bounding box center [521, 324] width 19 height 19
type input "**********"
click at [667, 272] on form "**********" at bounding box center [652, 293] width 709 height 232
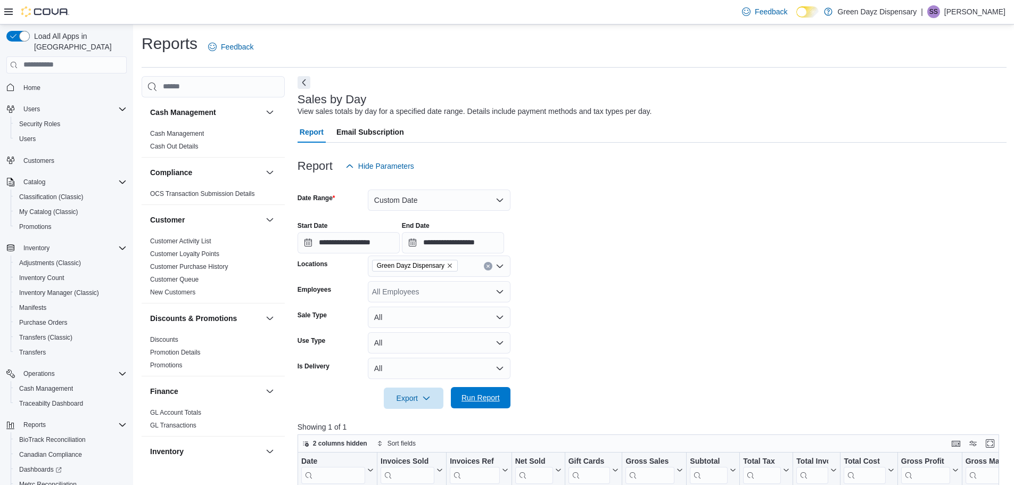
click at [483, 390] on span "Run Report" at bounding box center [480, 397] width 47 height 21
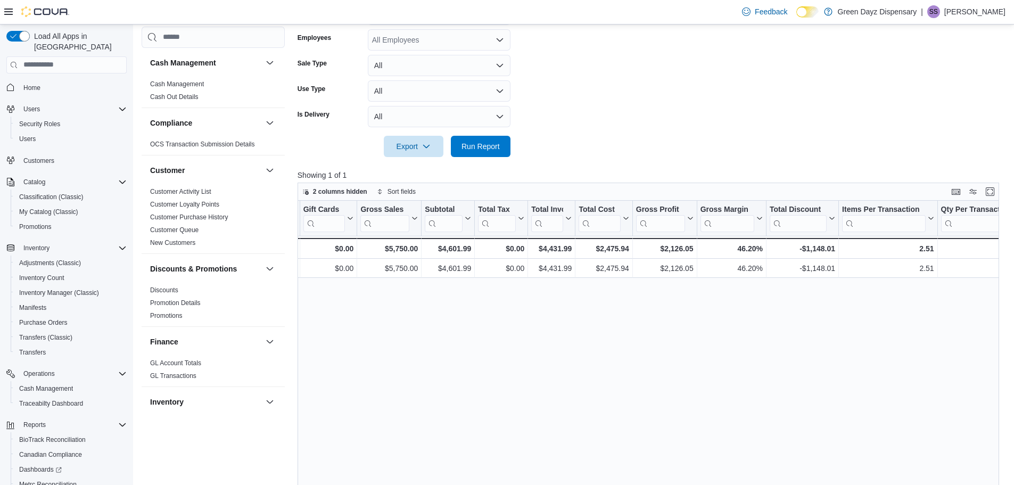
scroll to position [26, 0]
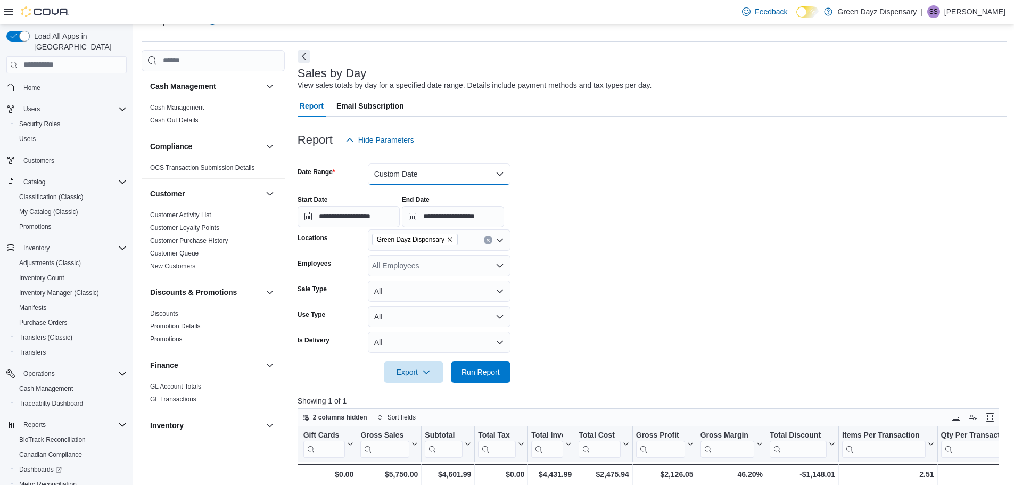
click at [414, 173] on button "Custom Date" at bounding box center [439, 173] width 143 height 21
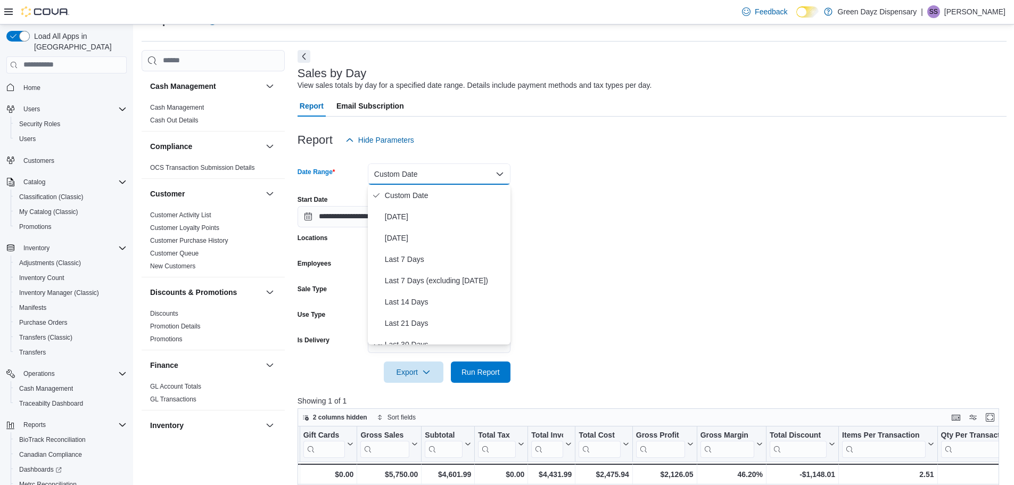
click at [568, 182] on form "**********" at bounding box center [652, 267] width 709 height 232
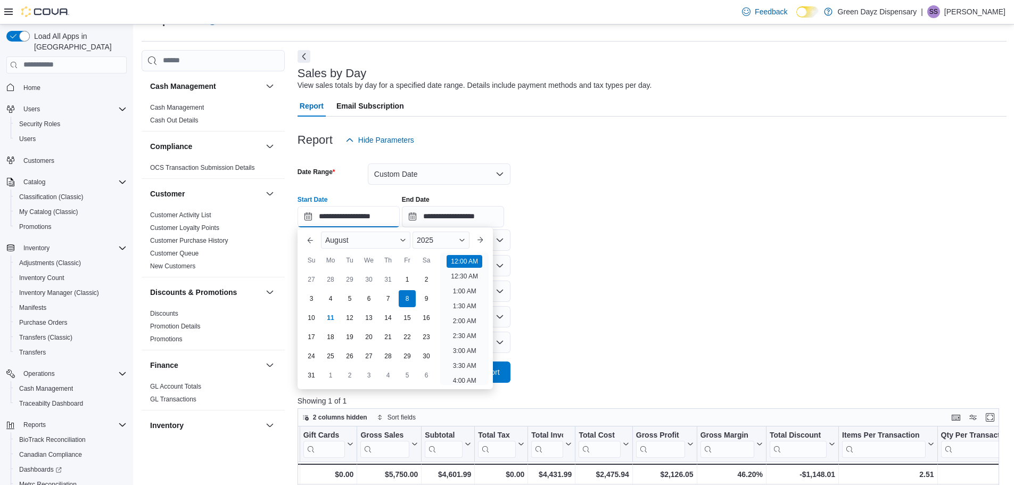
click at [340, 219] on input "**********" at bounding box center [349, 216] width 102 height 21
click at [334, 302] on div "4" at bounding box center [330, 298] width 19 height 19
type input "**********"
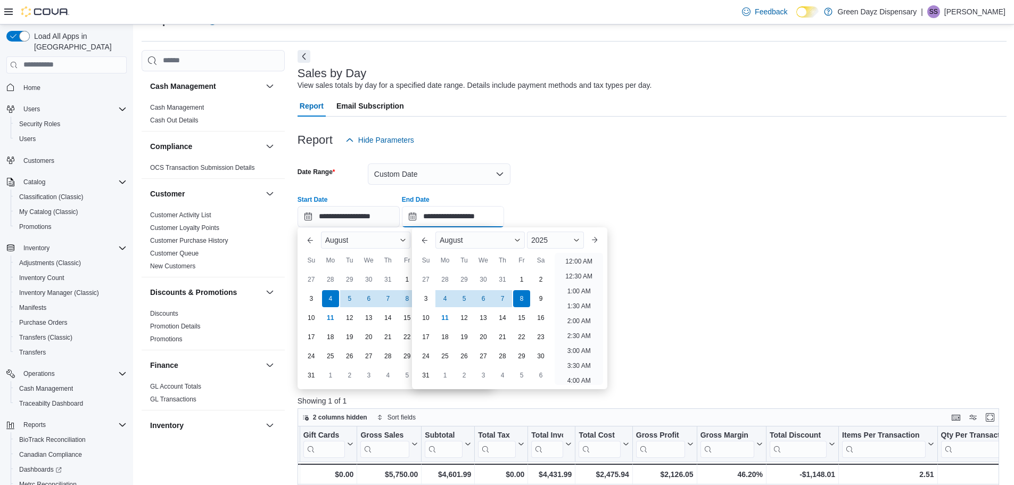
click at [454, 219] on input "**********" at bounding box center [453, 216] width 102 height 21
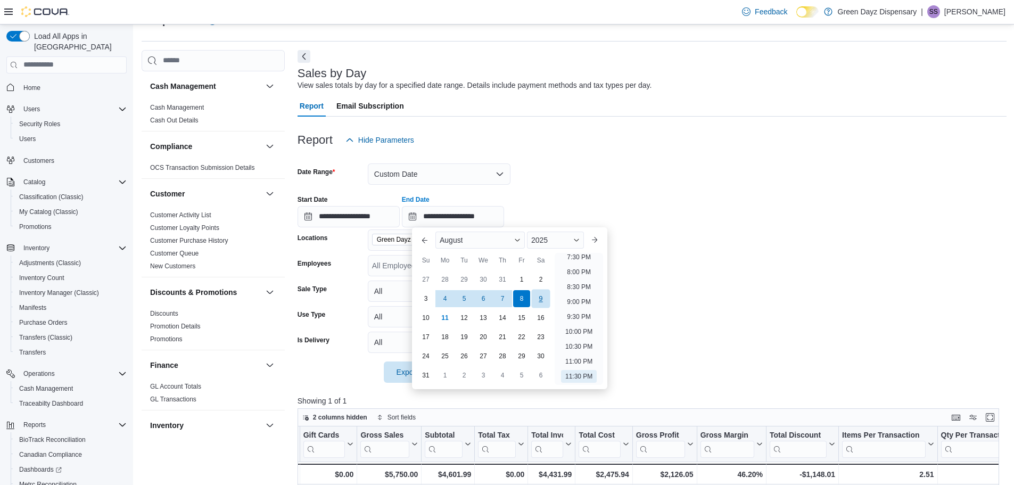
click at [539, 295] on div "9" at bounding box center [540, 298] width 19 height 19
type input "**********"
click at [672, 217] on div "**********" at bounding box center [652, 207] width 709 height 40
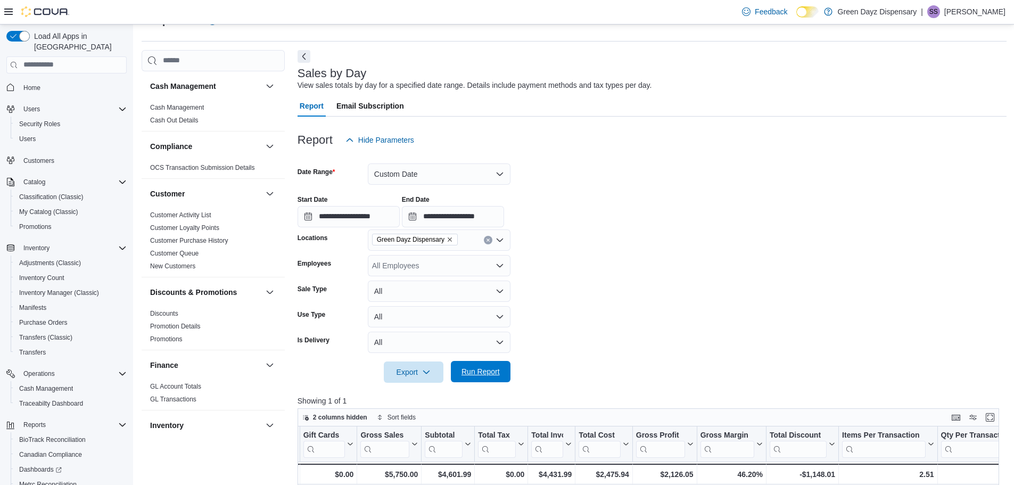
click at [485, 371] on span "Run Report" at bounding box center [481, 371] width 38 height 11
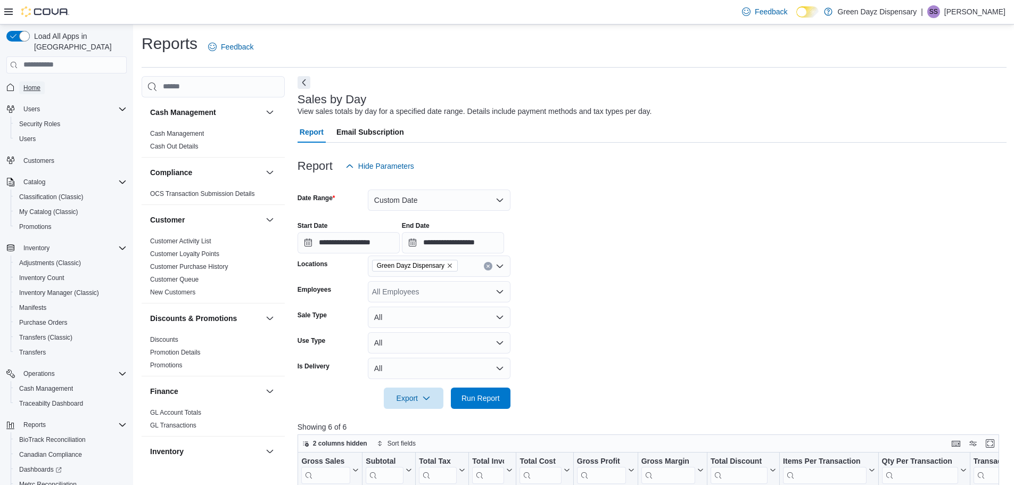
click at [30, 84] on span "Home" at bounding box center [31, 88] width 17 height 9
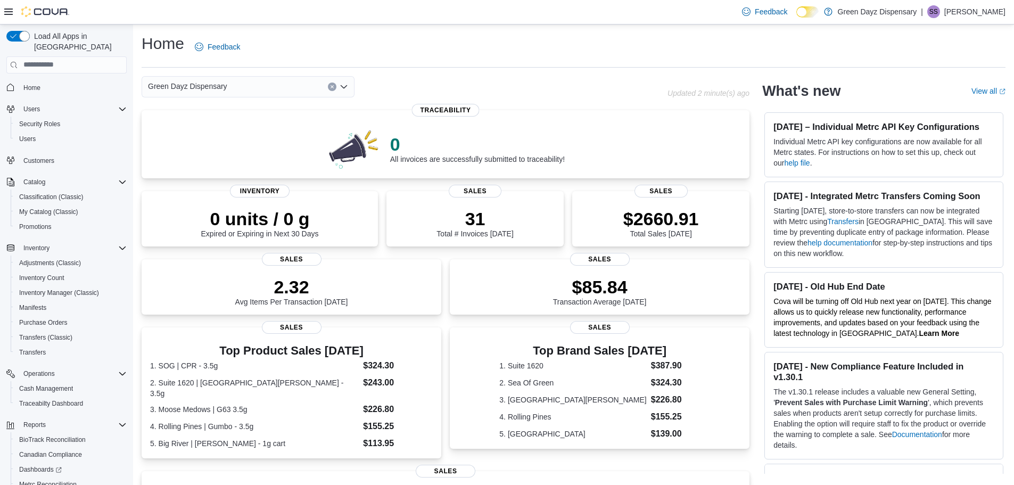
click at [399, 54] on div "Home Feedback" at bounding box center [574, 47] width 864 height 28
click at [708, 57] on div "Home Feedback" at bounding box center [574, 47] width 864 height 28
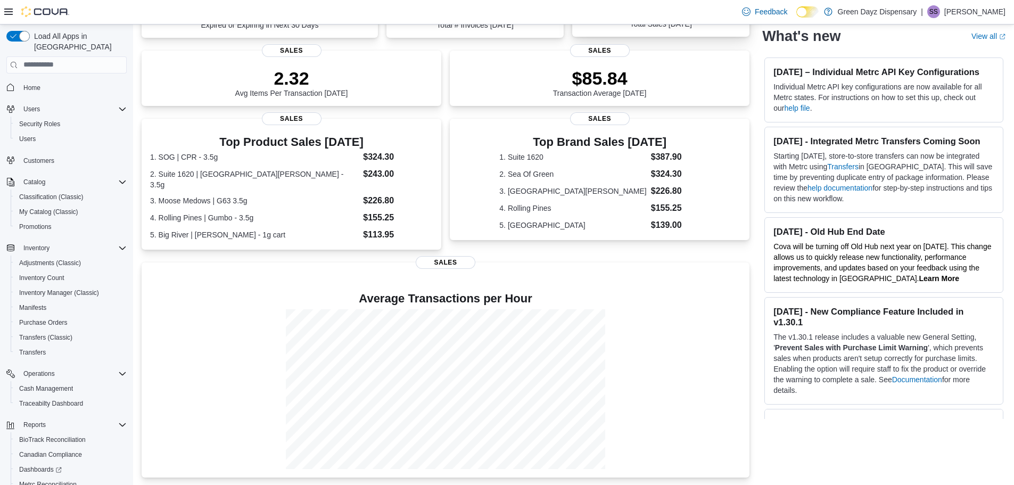
scroll to position [210, 0]
click at [973, 474] on div "Green Dayz Dispensary Updated 5 minute(s) ago 0 All invoices are successfully s…" at bounding box center [574, 171] width 864 height 610
